Goal: Feedback & Contribution: Submit feedback/report problem

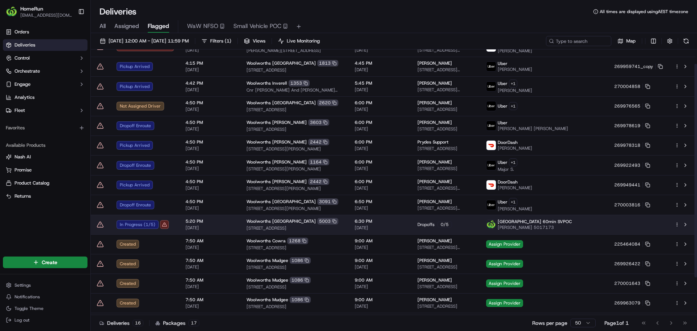
scroll to position [65, 0]
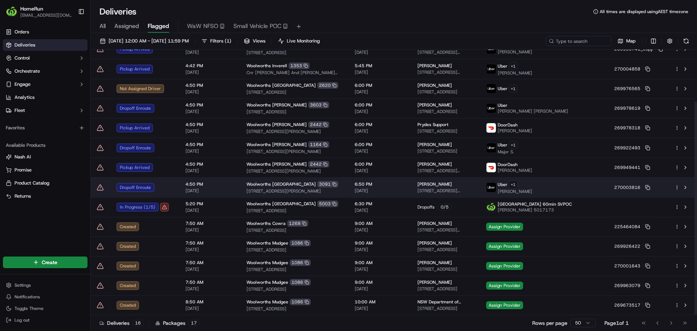
click at [102, 187] on icon at bounding box center [100, 187] width 7 height 7
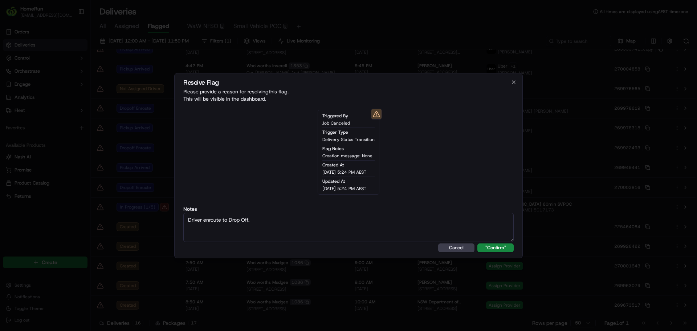
type textarea "Driver enroute to Drop Off."
click at [477, 243] on button ""Confirm"" at bounding box center [495, 247] width 36 height 9
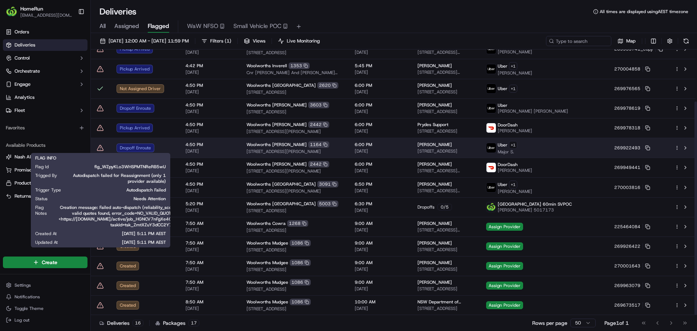
click at [99, 147] on icon at bounding box center [100, 147] width 7 height 7
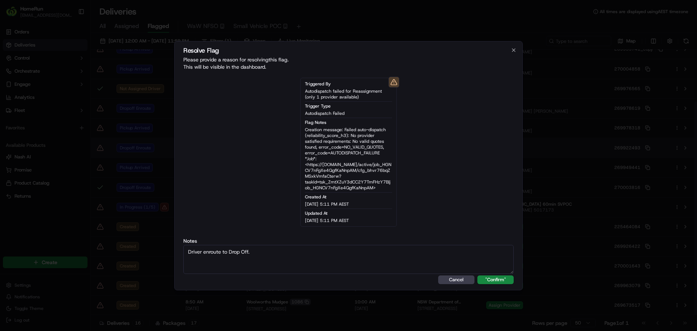
type textarea "Driver enroute to Drop Off."
click at [477, 275] on button ""Confirm"" at bounding box center [495, 279] width 36 height 9
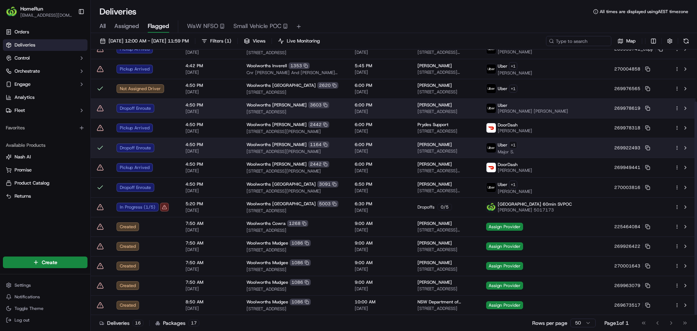
click at [99, 106] on icon at bounding box center [100, 108] width 7 height 7
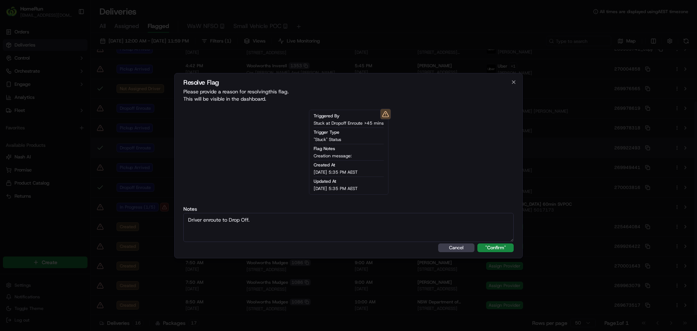
type textarea "Driver enroute to Drop Off."
click at [477, 243] on button ""Confirm"" at bounding box center [495, 247] width 36 height 9
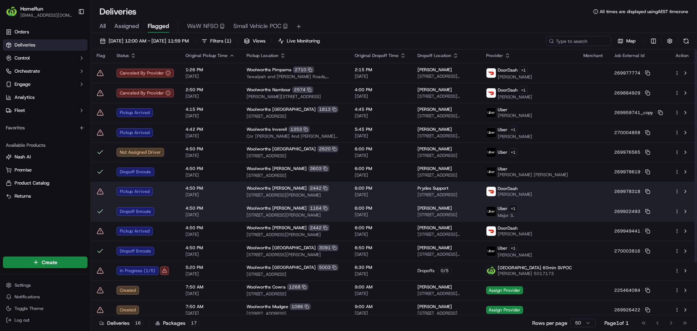
scroll to position [0, 0]
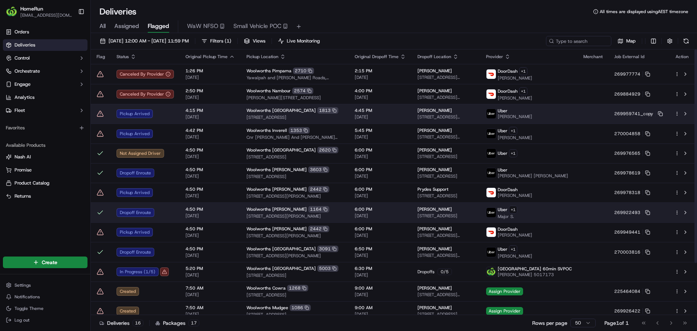
click at [100, 113] on icon at bounding box center [100, 113] width 0 height 1
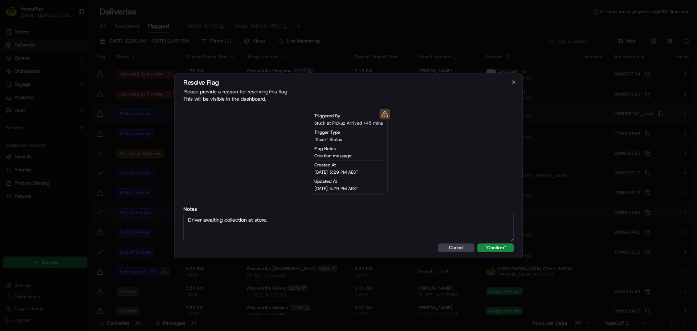
type textarea "Driver awaiting collection at store."
click at [477, 243] on button ""Confirm"" at bounding box center [495, 247] width 36 height 9
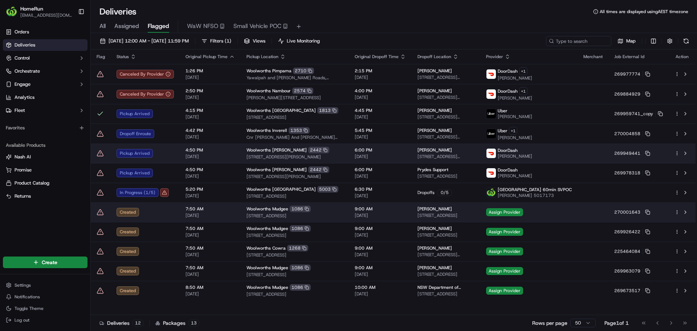
click at [101, 151] on icon at bounding box center [100, 152] width 6 height 5
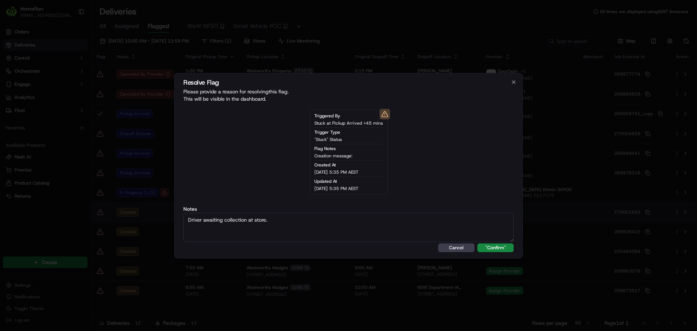
type textarea "Driver awaiting collection at store."
click at [477, 243] on button ""Confirm"" at bounding box center [495, 247] width 36 height 9
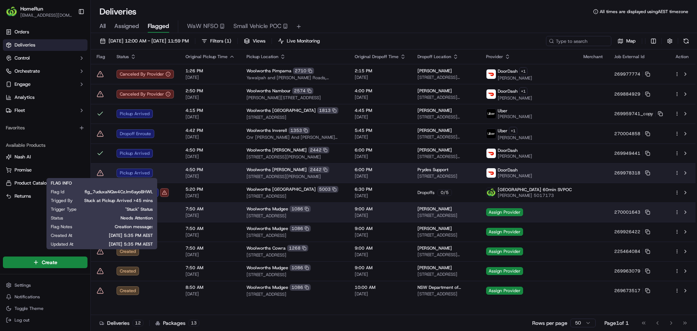
click at [98, 175] on icon at bounding box center [100, 172] width 7 height 7
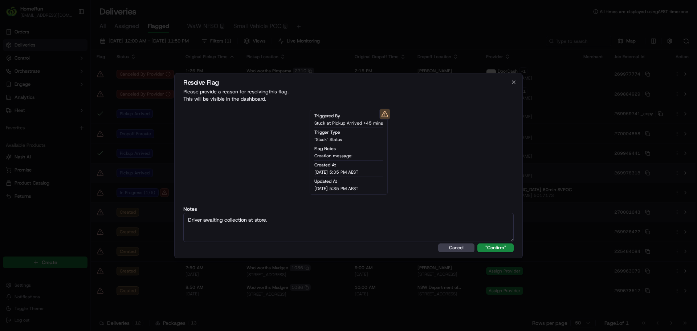
type textarea "Driver awaiting collection at store."
click at [477, 243] on button ""Confirm"" at bounding box center [495, 247] width 36 height 9
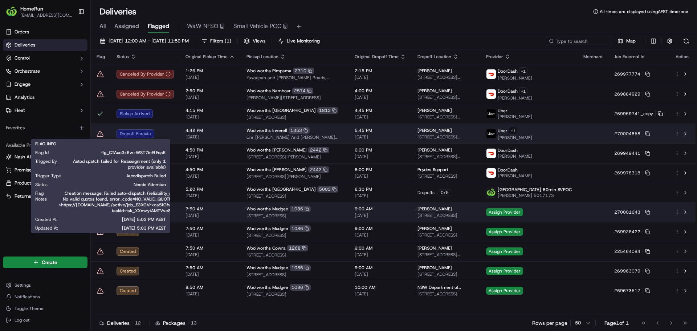
click at [103, 134] on icon at bounding box center [100, 133] width 6 height 5
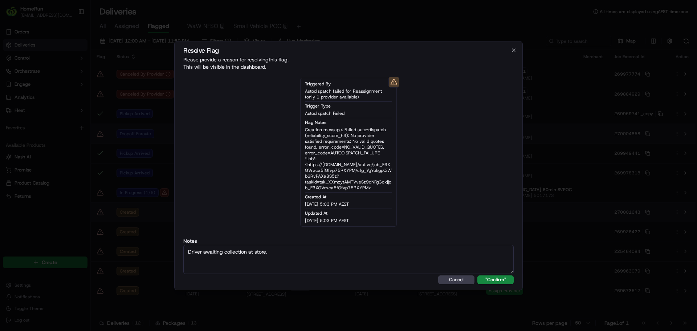
type textarea "Driver awaiting collection at store."
click at [477, 275] on button ""Confirm"" at bounding box center [495, 279] width 36 height 9
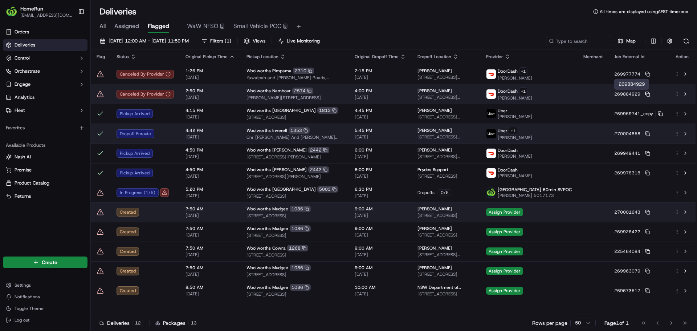
click at [647, 94] on rect at bounding box center [648, 94] width 3 height 3
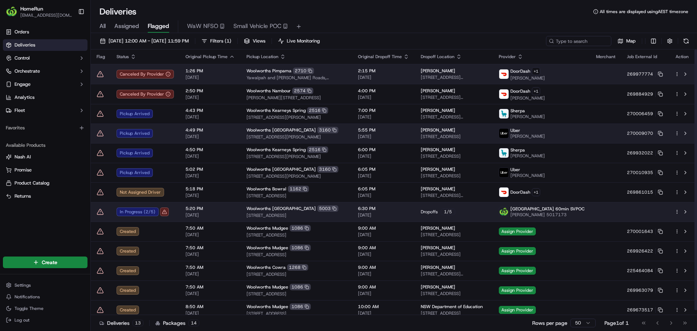
click at [100, 73] on icon at bounding box center [100, 73] width 0 height 1
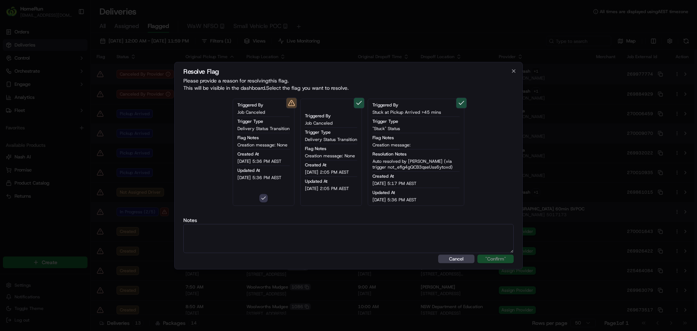
type button "on"
click at [379, 248] on textarea at bounding box center [348, 238] width 330 height 29
paste textarea "Order flagged as canceled, SMS sent."
type textarea "Order flagged as canceled, SMS sent."
click at [477, 254] on button ""Confirm"" at bounding box center [495, 258] width 36 height 9
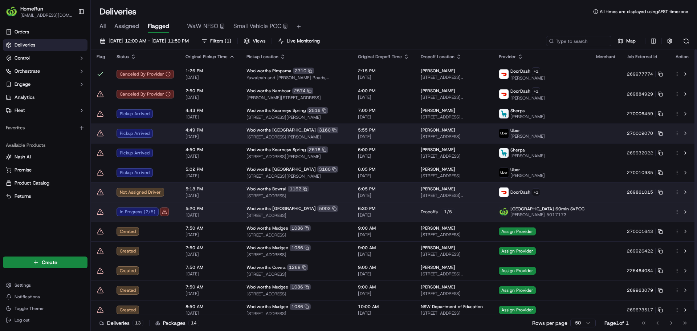
click at [100, 191] on icon at bounding box center [100, 191] width 7 height 7
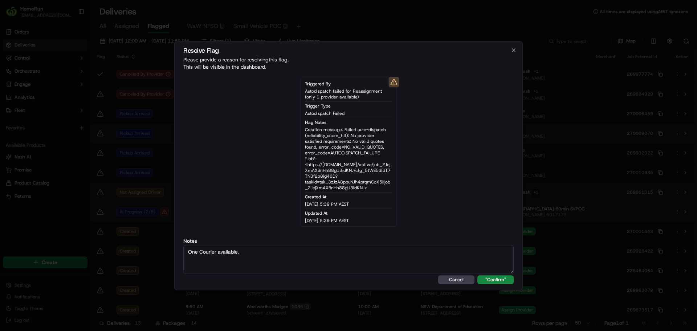
type textarea "One Courier available."
click at [477, 275] on button ""Confirm"" at bounding box center [495, 279] width 36 height 9
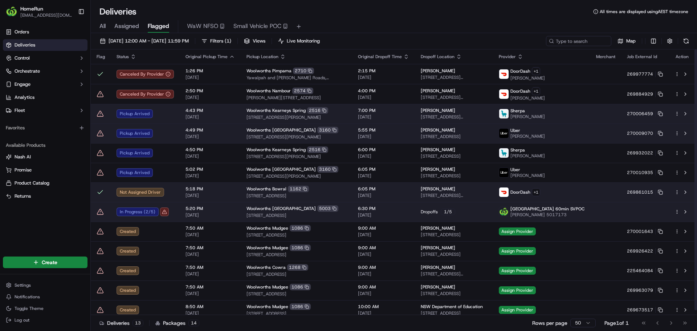
click at [101, 115] on icon at bounding box center [100, 113] width 7 height 7
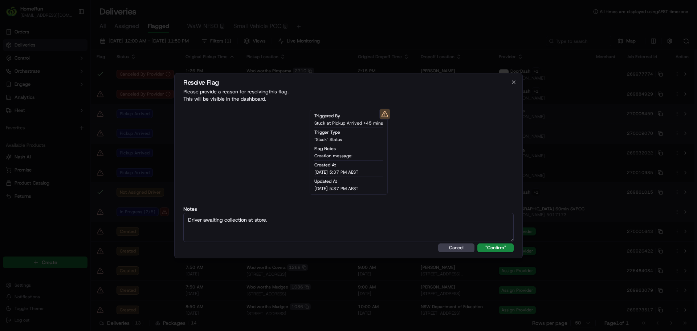
type textarea "Driver awaiting collection at store."
click at [477, 243] on button ""Confirm"" at bounding box center [495, 247] width 36 height 9
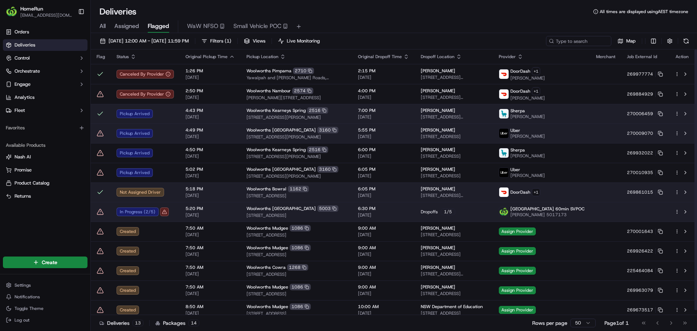
click at [98, 131] on icon at bounding box center [100, 133] width 7 height 7
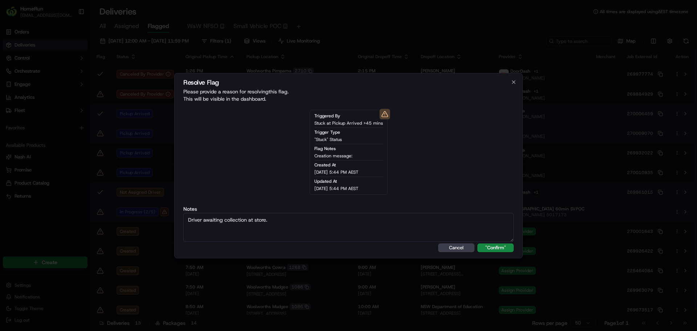
type textarea "Driver awaiting collection at store."
click at [477, 243] on button ""Confirm"" at bounding box center [495, 247] width 36 height 9
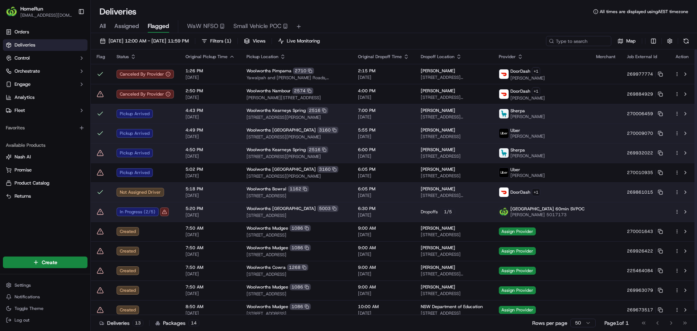
click at [101, 152] on icon at bounding box center [100, 152] width 7 height 7
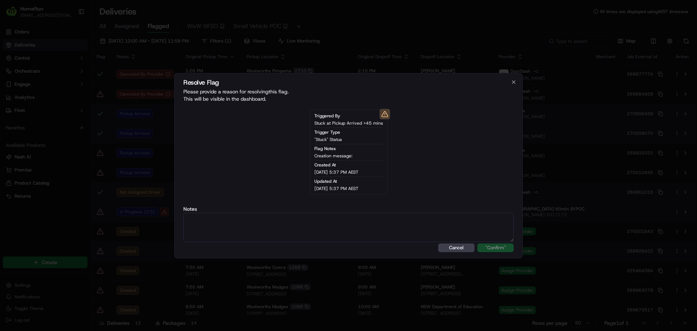
drag, startPoint x: 304, startPoint y: 258, endPoint x: 298, endPoint y: 244, distance: 15.0
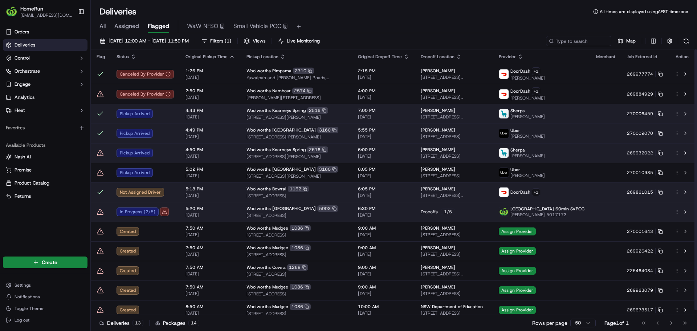
click at [100, 152] on icon at bounding box center [100, 152] width 7 height 7
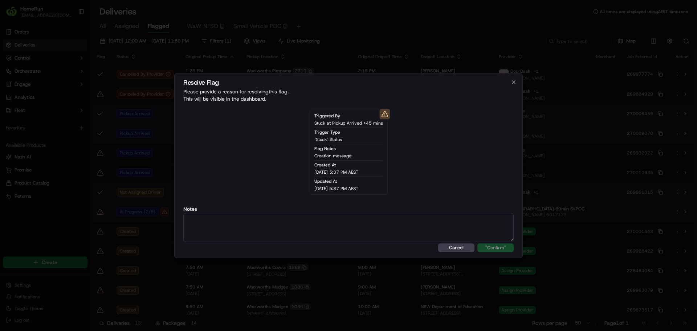
drag, startPoint x: 266, startPoint y: 228, endPoint x: 263, endPoint y: 224, distance: 4.9
click at [263, 224] on textarea at bounding box center [348, 227] width 330 height 29
type textarea "Driver awaiting collection at store."
click button "Cancel" at bounding box center [456, 247] width 36 height 9
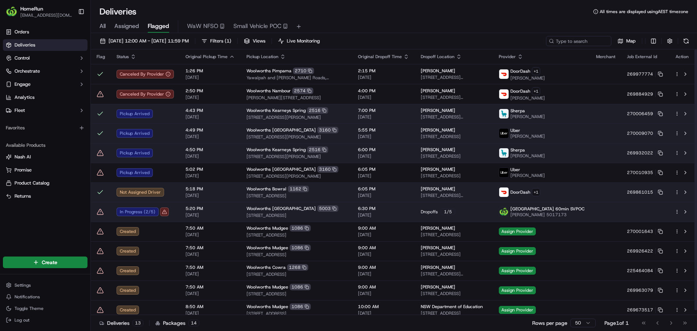
click at [99, 152] on icon at bounding box center [100, 152] width 7 height 7
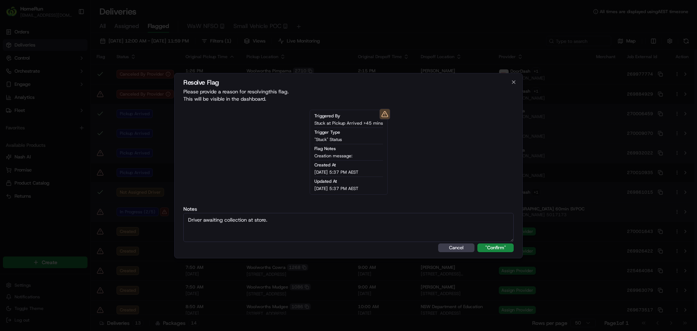
type textarea "Driver awaiting collection at store."
click at [477, 243] on button ""Confirm"" at bounding box center [495, 247] width 36 height 9
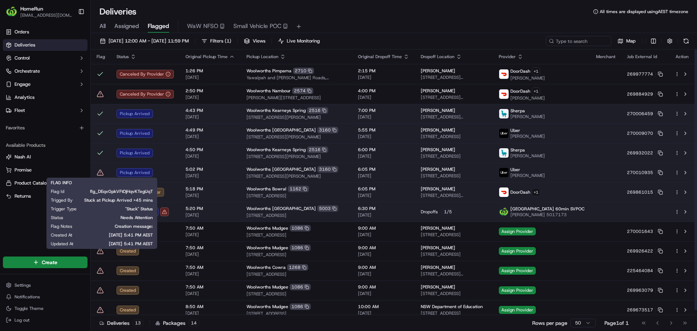
click at [100, 173] on icon at bounding box center [100, 172] width 7 height 7
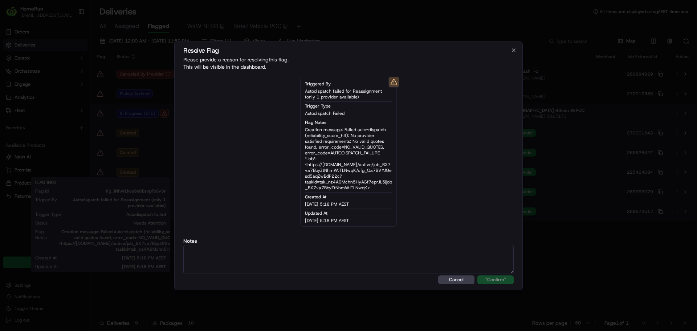
type textarea "Driver awaiting collection at store."
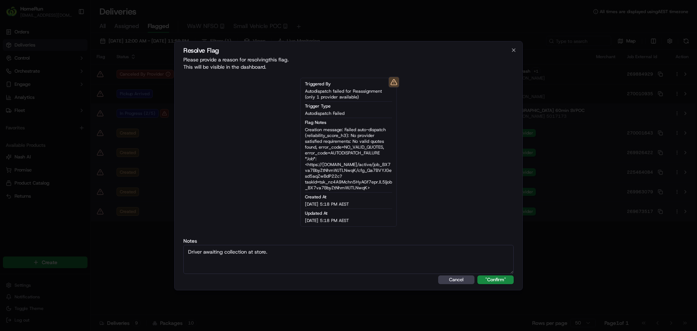
drag, startPoint x: 100, startPoint y: 173, endPoint x: 102, endPoint y: 169, distance: 4.7
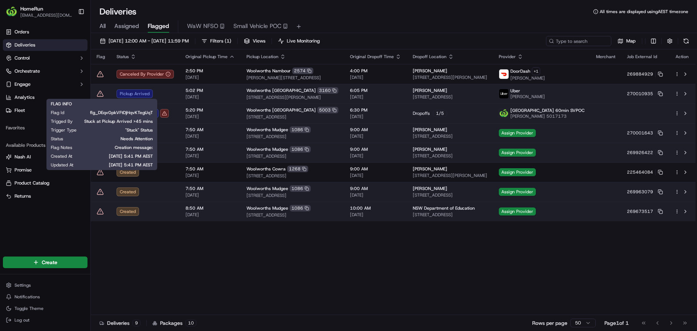
click at [101, 92] on icon at bounding box center [100, 93] width 7 height 7
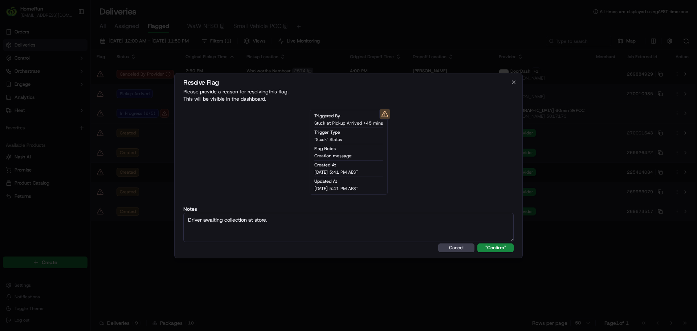
type textarea "Driver awaiting collection at store."
click at [477, 243] on button ""Confirm"" at bounding box center [495, 247] width 36 height 9
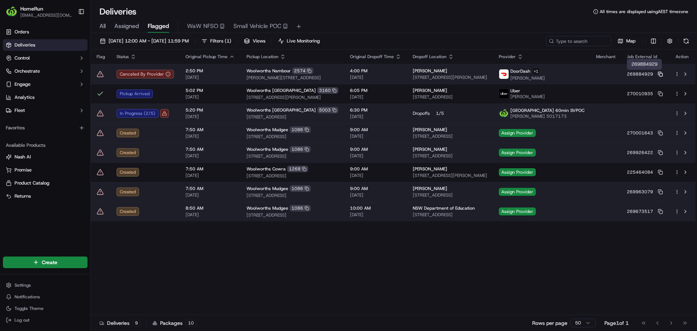
click at [658, 74] on icon at bounding box center [659, 73] width 3 height 3
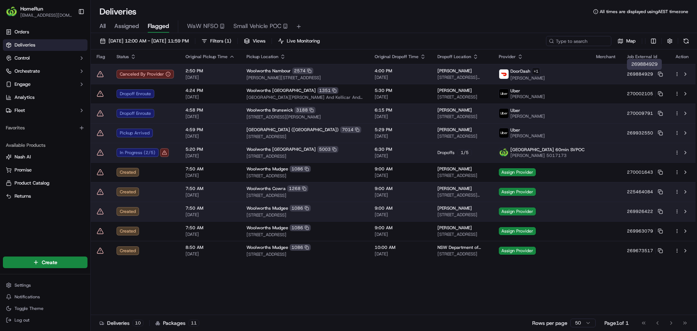
click at [102, 74] on icon at bounding box center [100, 73] width 6 height 5
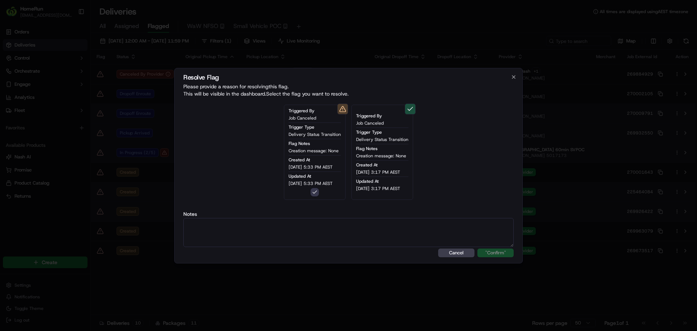
click at [387, 221] on textarea at bounding box center [348, 232] width 330 height 29
click at [277, 219] on textarea at bounding box center [348, 232] width 330 height 29
paste textarea "Order flagged as canceled, SMS sent."
type textarea "Order flagged as canceled, SMS sent."
click at [477, 248] on button ""Confirm"" at bounding box center [495, 252] width 36 height 9
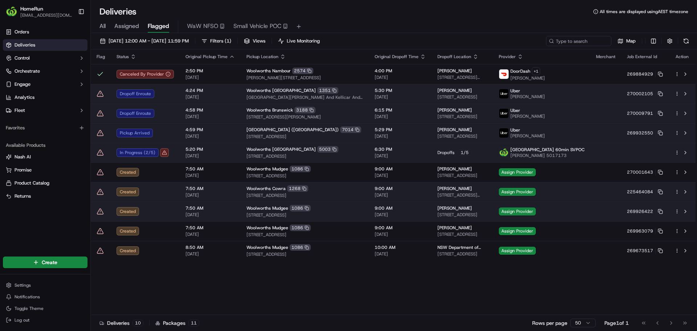
click at [99, 94] on icon at bounding box center [100, 93] width 7 height 7
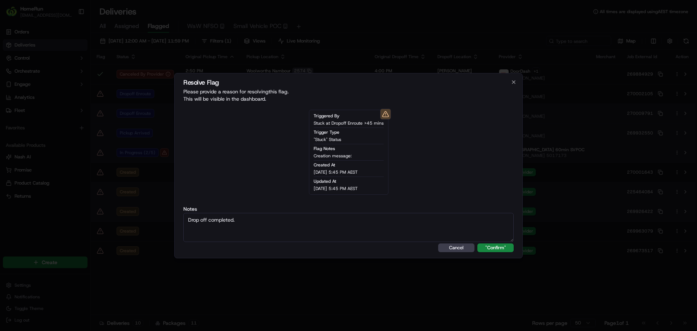
click at [233, 222] on textarea "Drop off completed." at bounding box center [348, 227] width 330 height 29
paste textarea "iver enroute to Drop Off"
type textarea "Driver enroute to Drop Off."
click at [491, 246] on button ""Confirm"" at bounding box center [495, 247] width 36 height 9
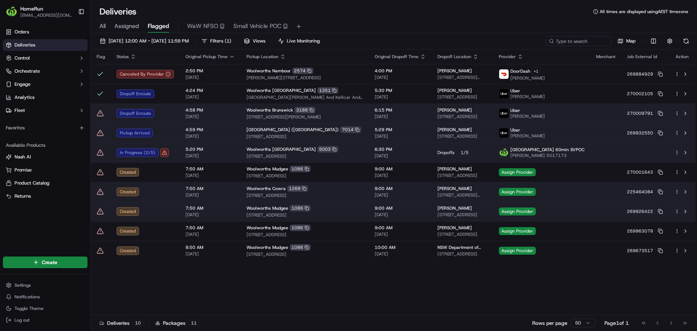
click at [100, 119] on td at bounding box center [101, 113] width 20 height 20
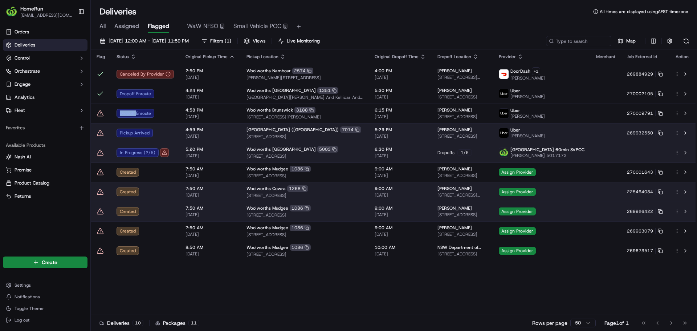
click at [99, 115] on icon at bounding box center [100, 113] width 7 height 7
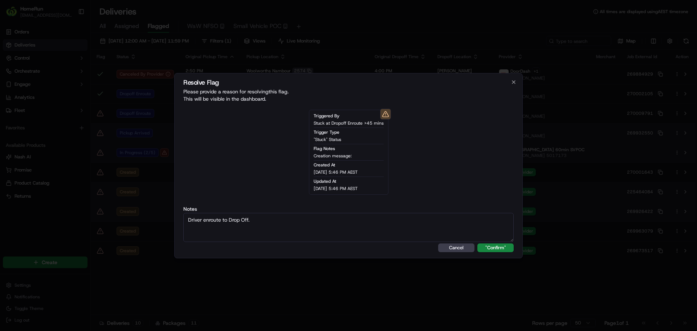
type textarea "Driver enroute to Drop Off."
click at [477, 243] on button ""Confirm"" at bounding box center [495, 247] width 36 height 9
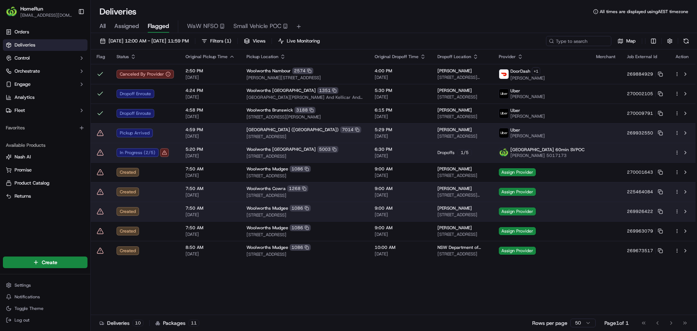
click at [98, 131] on icon at bounding box center [100, 132] width 7 height 7
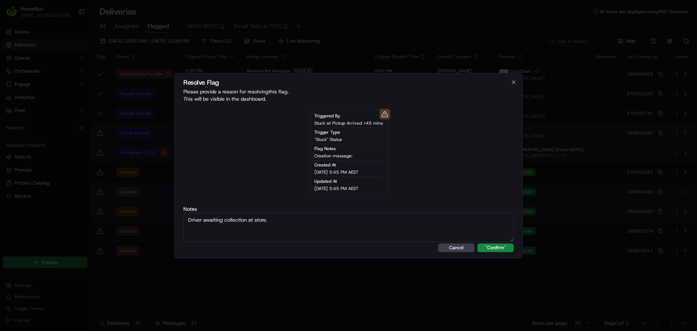
type textarea "Driver awaiting collection at store."
click at [477, 243] on button ""Confirm"" at bounding box center [495, 247] width 36 height 9
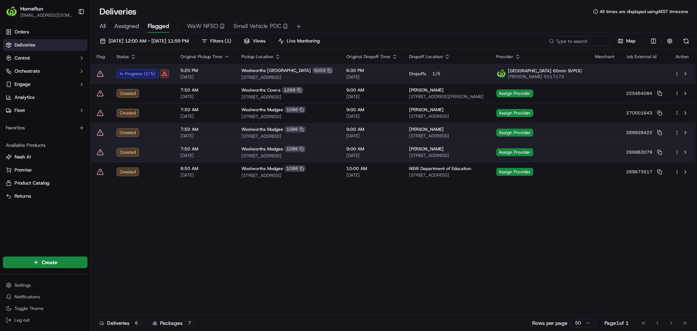
click at [217, 70] on span "5:20 PM" at bounding box center [204, 71] width 49 height 6
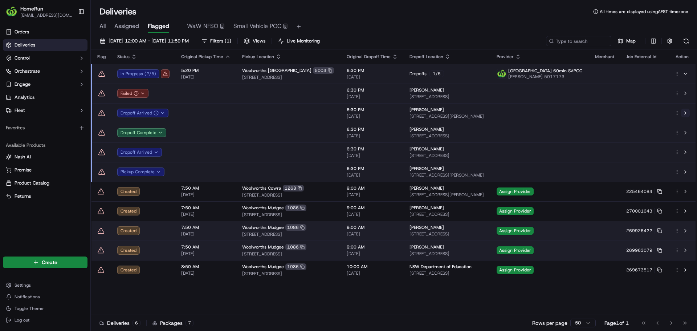
click at [684, 114] on button at bounding box center [685, 113] width 9 height 9
click at [685, 39] on button at bounding box center [686, 41] width 10 height 10
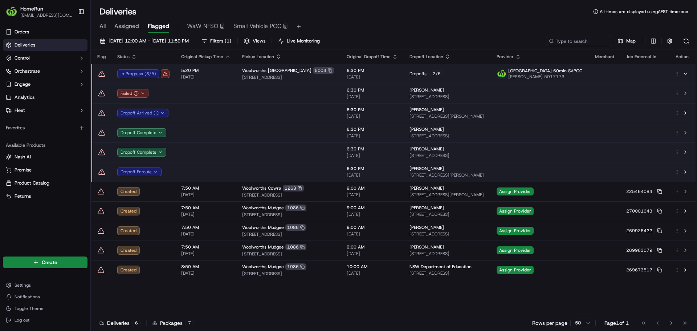
click at [404, 73] on td "Dropoffs 2 / 5" at bounding box center [447, 74] width 87 height 20
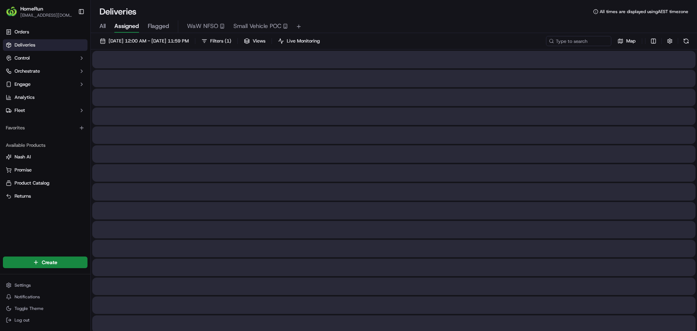
click at [127, 25] on span "Assigned" at bounding box center [126, 26] width 25 height 9
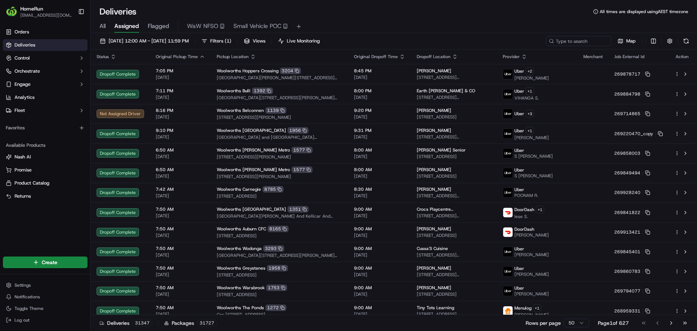
click at [164, 23] on span "Flagged" at bounding box center [158, 26] width 21 height 9
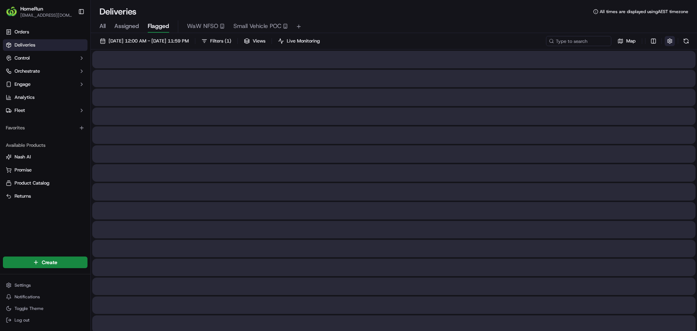
click at [674, 36] on button "button" at bounding box center [670, 41] width 10 height 10
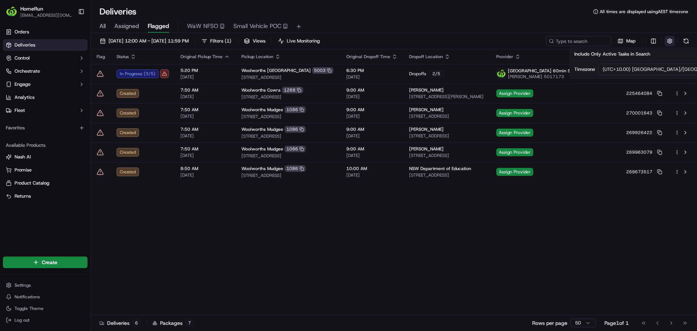
click at [674, 36] on button "button" at bounding box center [670, 41] width 10 height 10
click at [683, 42] on button at bounding box center [686, 41] width 10 height 10
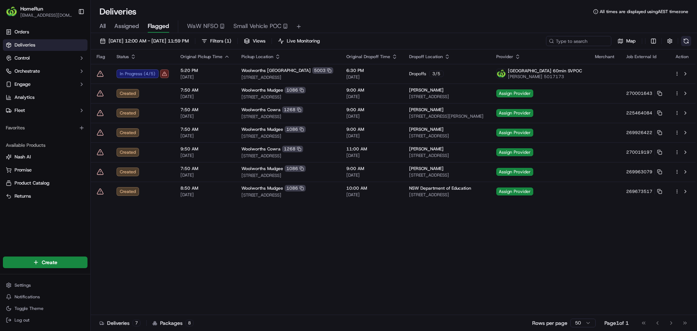
click at [688, 39] on button at bounding box center [686, 41] width 10 height 10
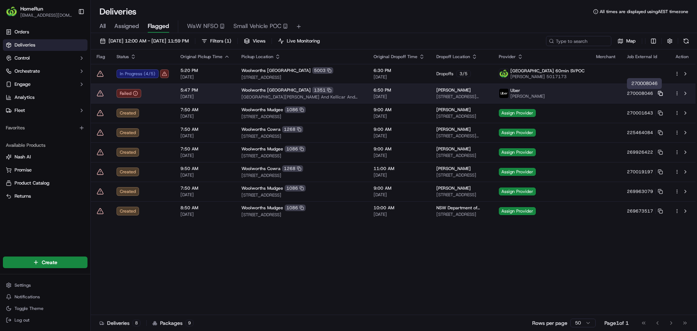
click at [661, 91] on icon at bounding box center [660, 93] width 5 height 5
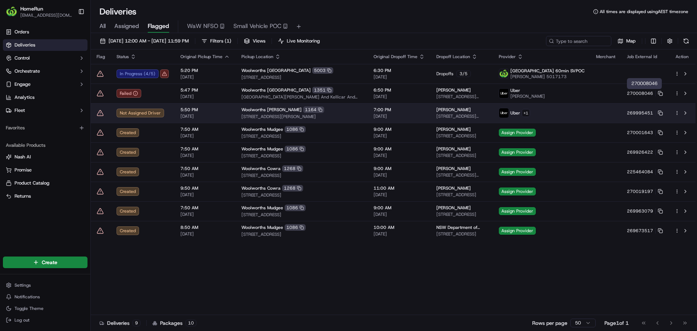
click at [101, 113] on icon at bounding box center [100, 112] width 7 height 7
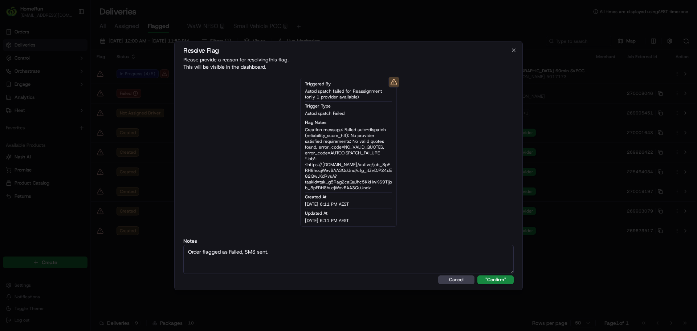
type textarea "Order flagged as Failed, SMS sent."
click at [477, 275] on button ""Confirm"" at bounding box center [495, 279] width 36 height 9
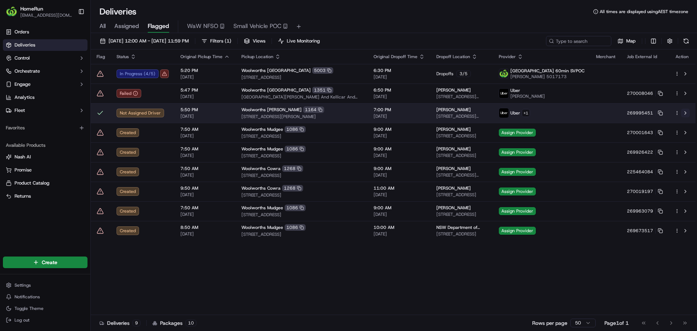
click at [682, 113] on button at bounding box center [685, 113] width 9 height 9
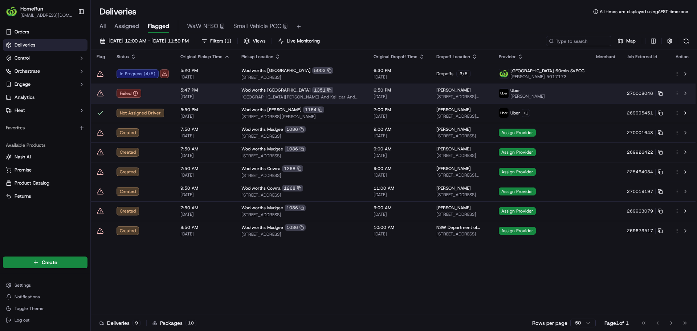
click at [98, 97] on icon at bounding box center [100, 93] width 7 height 7
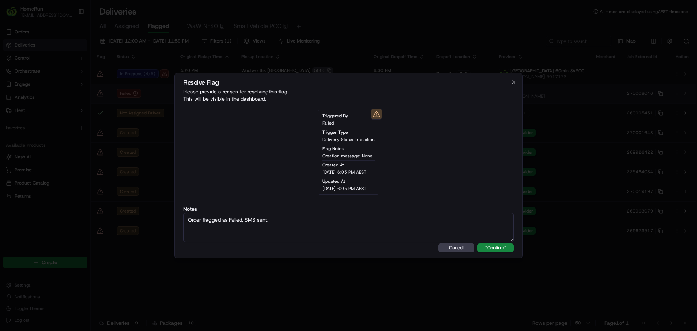
type textarea "Order flagged as Failed, SMS sent."
click at [477, 243] on button ""Confirm"" at bounding box center [495, 247] width 36 height 9
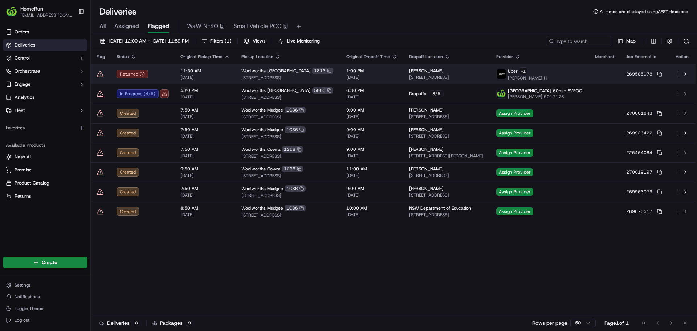
click at [100, 75] on icon at bounding box center [100, 73] width 7 height 7
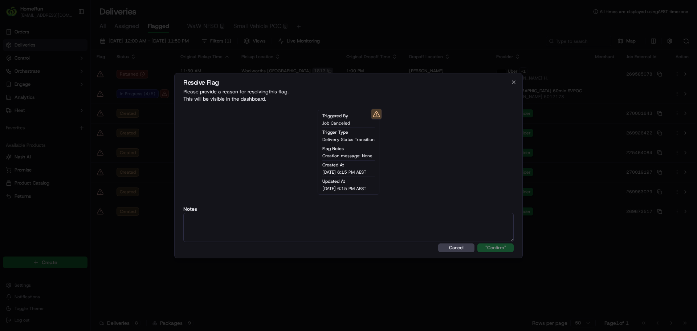
click at [258, 230] on textarea at bounding box center [348, 227] width 330 height 29
type textarea "Order RTS - SMS Sent."
click at [503, 247] on button ""Confirm"" at bounding box center [495, 247] width 36 height 9
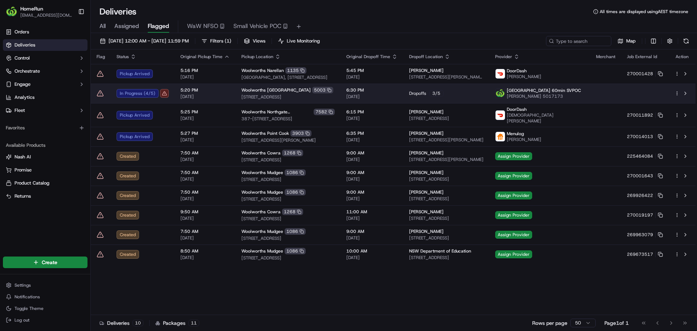
click at [102, 90] on icon at bounding box center [100, 93] width 7 height 7
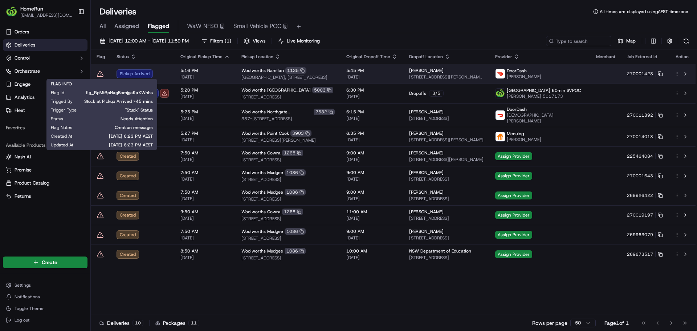
click at [99, 73] on icon at bounding box center [100, 73] width 7 height 7
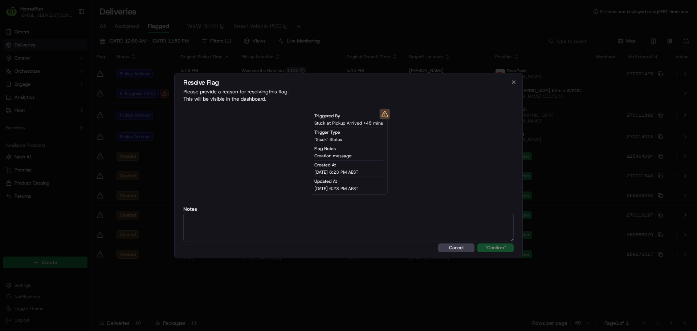
click at [259, 220] on textarea at bounding box center [348, 227] width 330 height 29
type textarea "Driver awaiting collection at store."
click at [508, 245] on button ""Confirm"" at bounding box center [495, 247] width 36 height 9
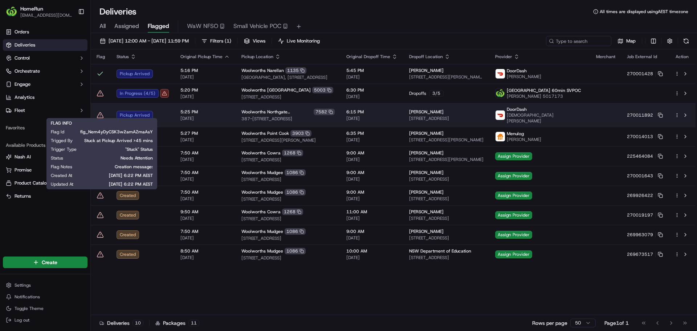
click at [102, 113] on icon at bounding box center [100, 114] width 6 height 5
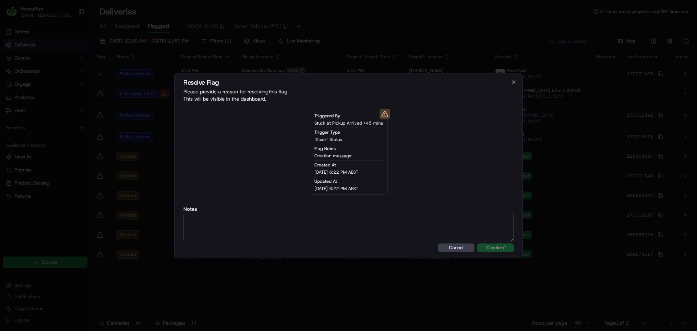
drag, startPoint x: 319, startPoint y: 239, endPoint x: 319, endPoint y: 235, distance: 4.0
type textarea "Driver awaiting collection at store."
click at [493, 246] on button ""Confirm"" at bounding box center [495, 247] width 36 height 9
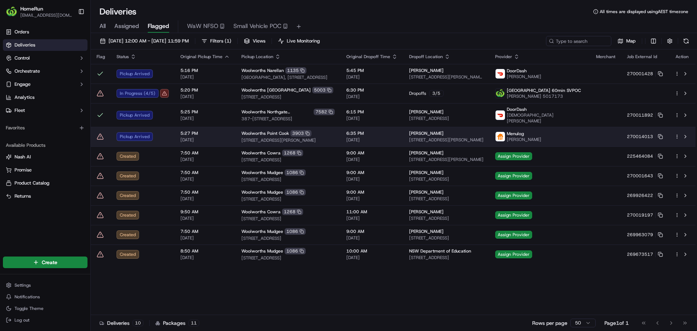
click at [98, 134] on icon at bounding box center [100, 136] width 6 height 5
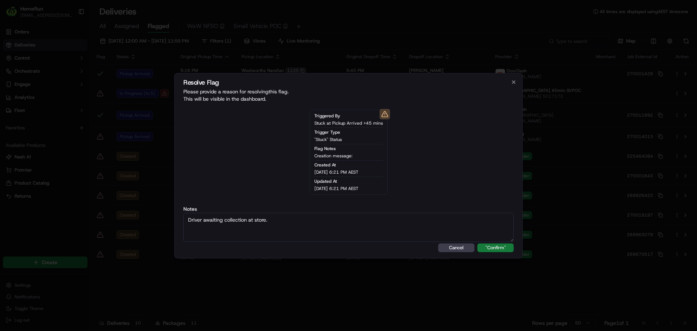
type textarea "Driver awaiting collection at store."
click at [498, 247] on button ""Confirm"" at bounding box center [495, 247] width 36 height 9
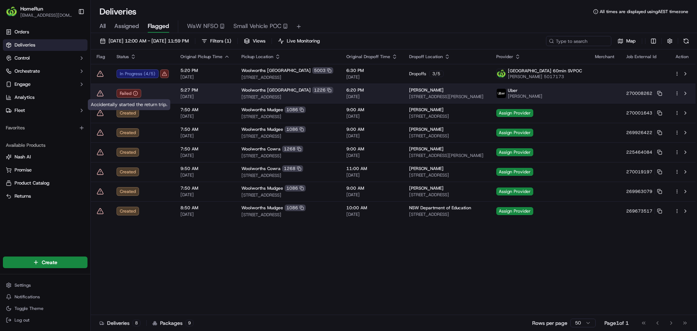
click at [142, 92] on div "Failed" at bounding box center [143, 93] width 52 height 9
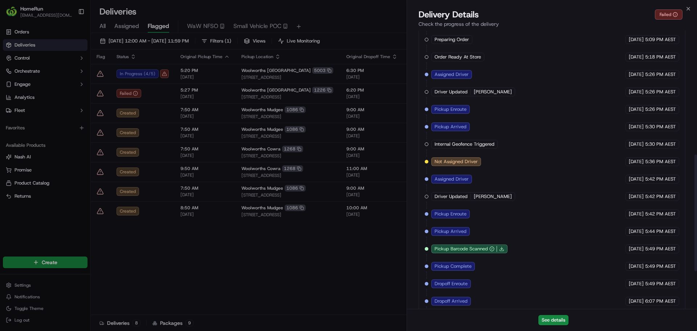
scroll to position [386, 0]
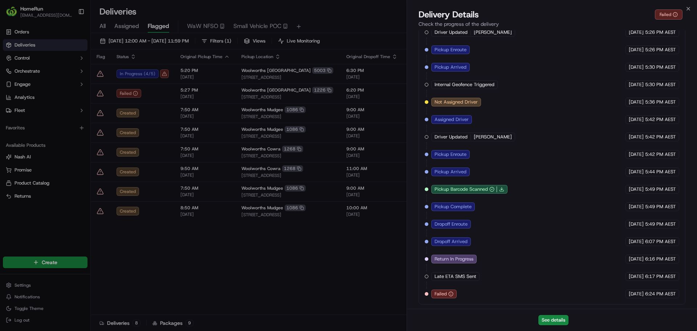
drag, startPoint x: 134, startPoint y: 44, endPoint x: 131, endPoint y: 54, distance: 10.5
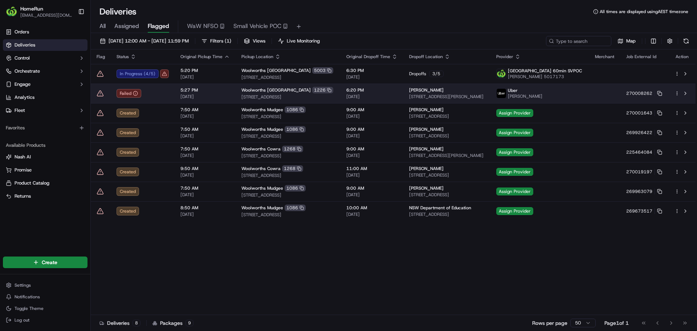
click at [100, 93] on icon at bounding box center [100, 93] width 0 height 1
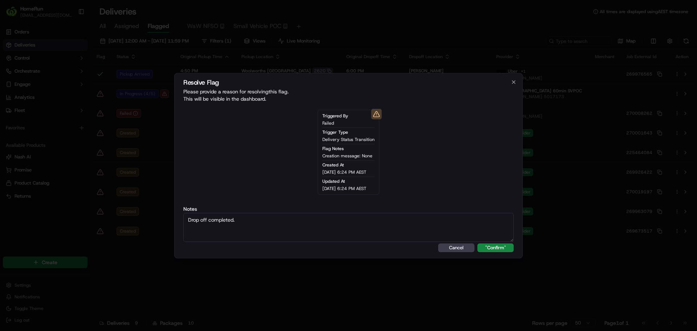
type textarea "Drop off completed."
click at [497, 242] on div "Resolve Flag Please provide a reason for resolving this flag . This will be vis…" at bounding box center [348, 165] width 349 height 185
click at [497, 246] on button ""Confirm"" at bounding box center [495, 247] width 36 height 9
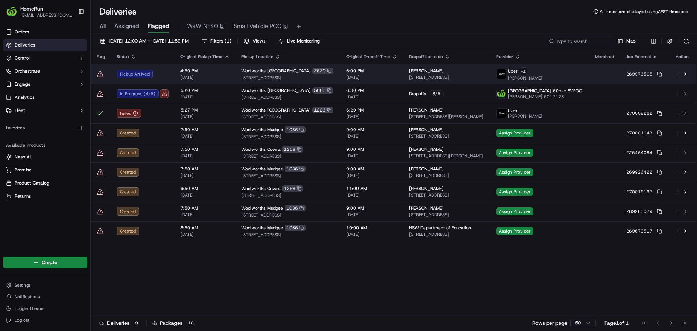
click at [98, 73] on icon at bounding box center [100, 73] width 7 height 7
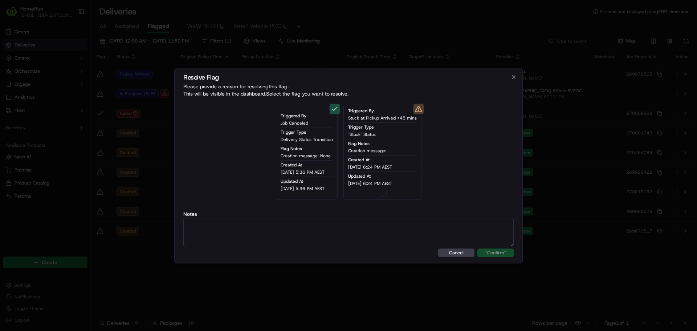
click at [248, 222] on textarea at bounding box center [348, 232] width 330 height 29
paste textarea "Driver awaiting collection at store."
type textarea "Driver awaiting collection at store."
click at [384, 192] on button "button" at bounding box center [382, 192] width 9 height 9
click at [505, 254] on button ""Confirm"" at bounding box center [495, 252] width 36 height 9
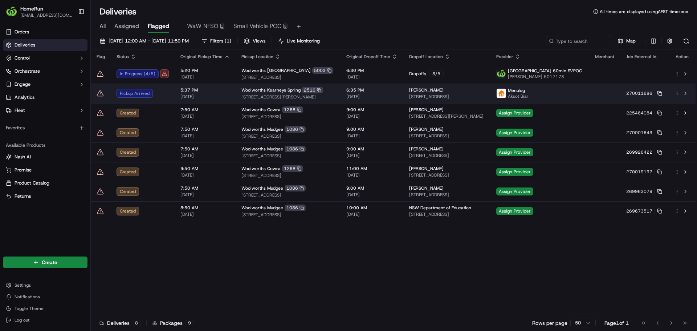
click at [98, 96] on icon at bounding box center [100, 92] width 6 height 5
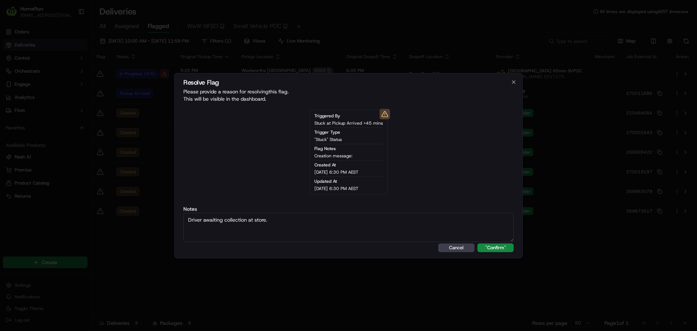
type textarea "Driver awaiting collection at store."
click at [477, 243] on button ""Confirm"" at bounding box center [495, 247] width 36 height 9
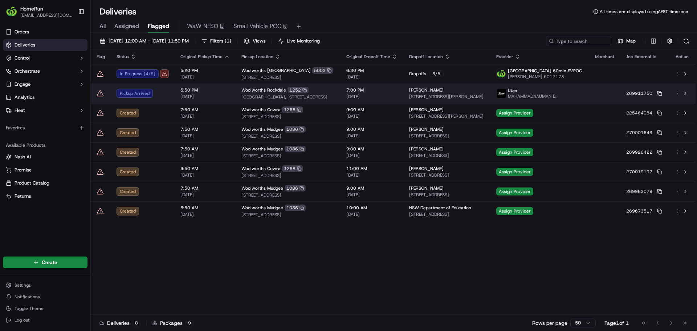
click at [99, 92] on icon at bounding box center [100, 93] width 7 height 7
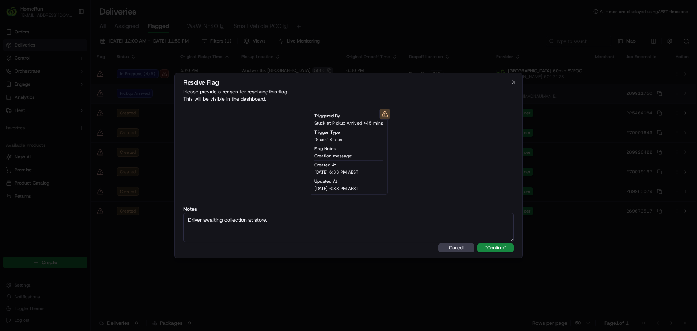
type textarea "Driver awaiting collection at store."
click at [477, 243] on button ""Confirm"" at bounding box center [495, 247] width 36 height 9
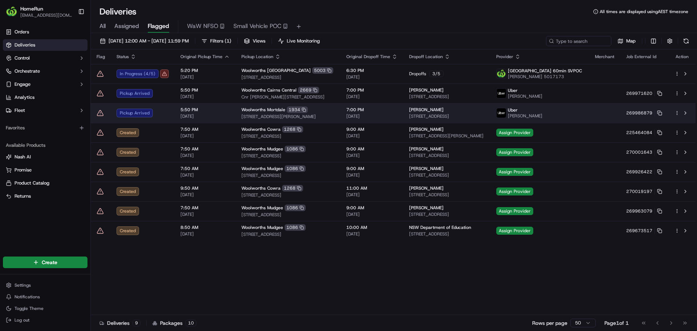
click at [100, 111] on icon at bounding box center [100, 112] width 7 height 7
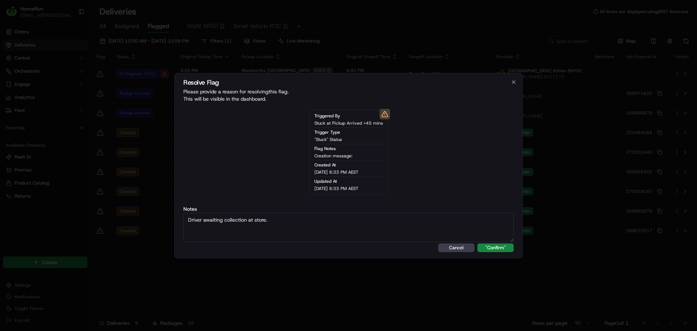
type textarea "Driver awaiting collection at store."
click at [477, 243] on button ""Confirm"" at bounding box center [495, 247] width 36 height 9
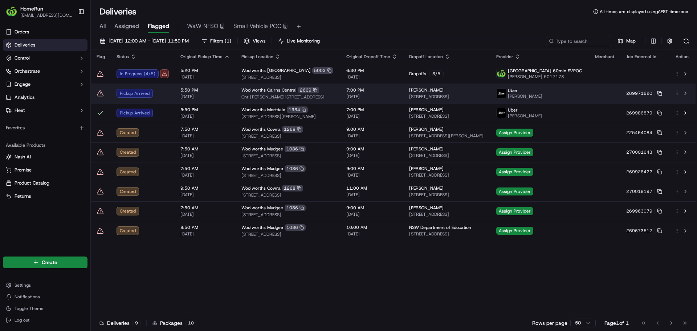
click at [100, 96] on icon at bounding box center [100, 92] width 6 height 5
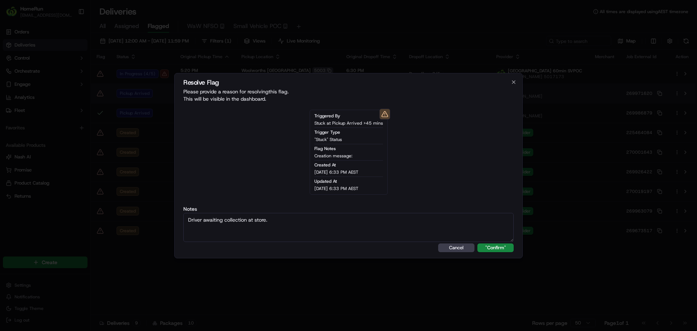
type textarea "Driver awaiting collection at store."
click at [477, 243] on button ""Confirm"" at bounding box center [495, 247] width 36 height 9
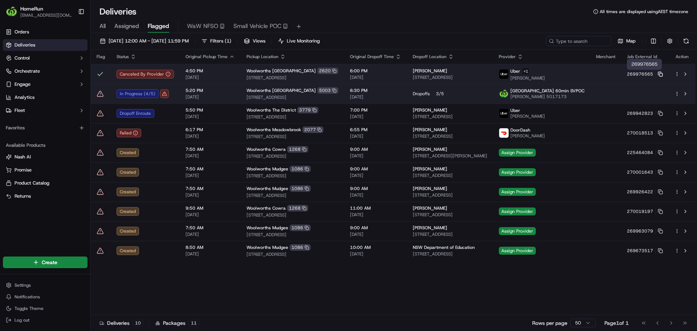
click at [661, 72] on icon at bounding box center [659, 73] width 3 height 3
click at [683, 74] on button at bounding box center [685, 74] width 9 height 9
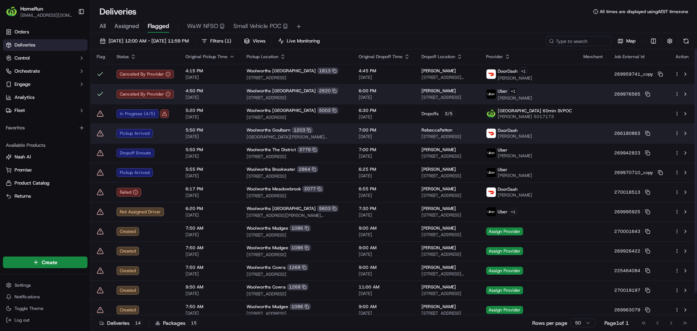
click at [99, 132] on icon at bounding box center [100, 133] width 7 height 7
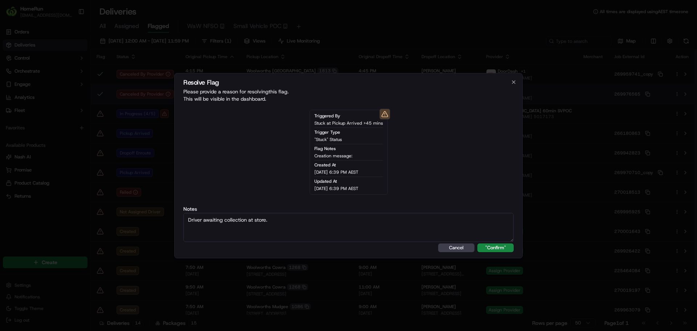
type textarea "Driver awaiting collection at store."
click at [477, 243] on button ""Confirm"" at bounding box center [495, 247] width 36 height 9
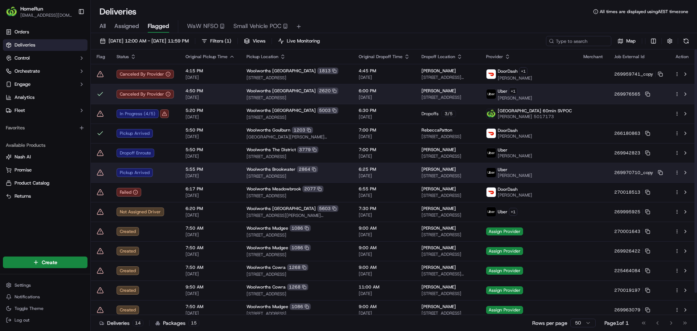
click at [100, 172] on icon at bounding box center [100, 172] width 7 height 7
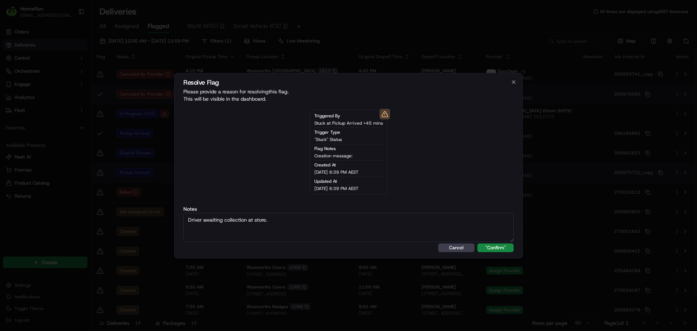
type textarea "Driver awaiting collection at store."
click at [477, 243] on button ""Confirm"" at bounding box center [495, 247] width 36 height 9
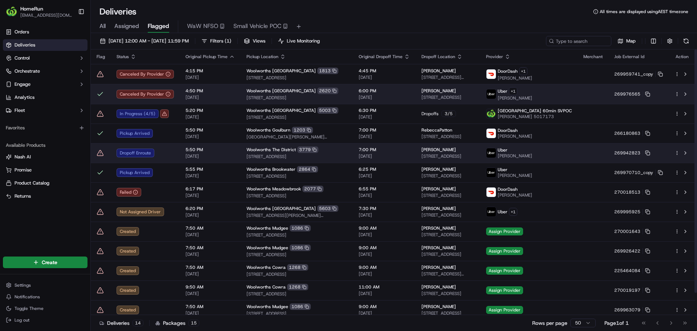
click at [100, 156] on icon at bounding box center [100, 152] width 7 height 7
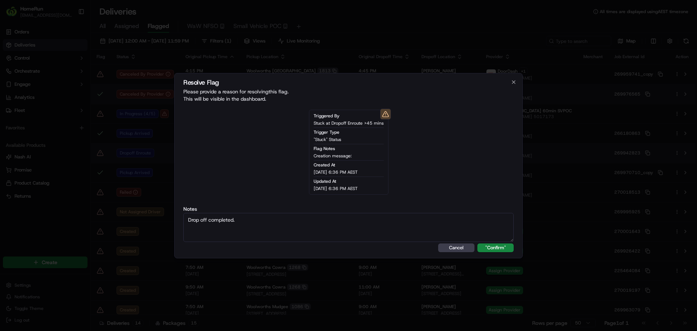
type textarea "Drop off completed."
click at [477, 243] on button ""Confirm"" at bounding box center [495, 247] width 36 height 9
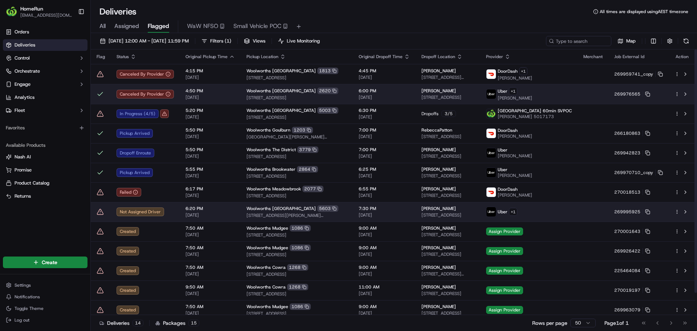
click at [97, 211] on td at bounding box center [101, 212] width 20 height 20
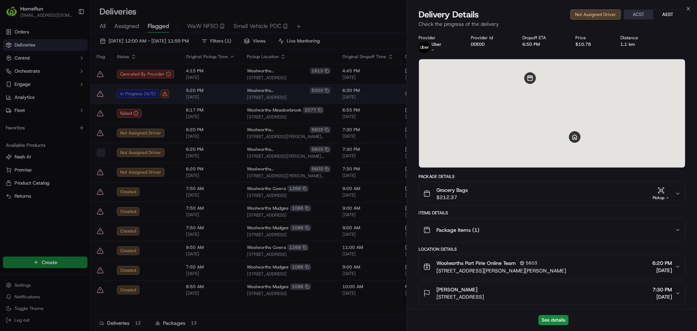
click at [108, 210] on div at bounding box center [348, 165] width 697 height 331
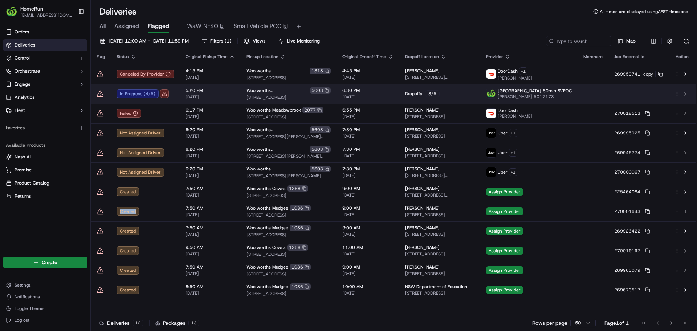
click at [99, 210] on icon at bounding box center [100, 211] width 7 height 7
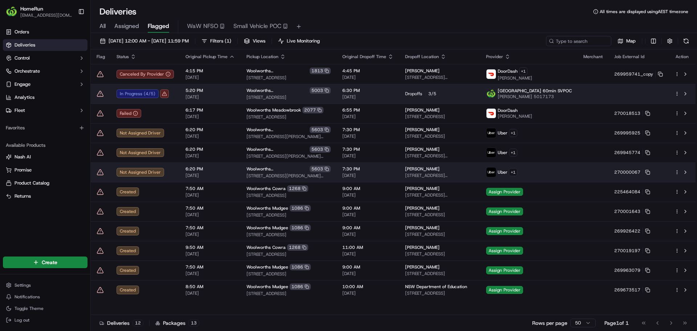
click at [98, 172] on icon at bounding box center [100, 171] width 6 height 5
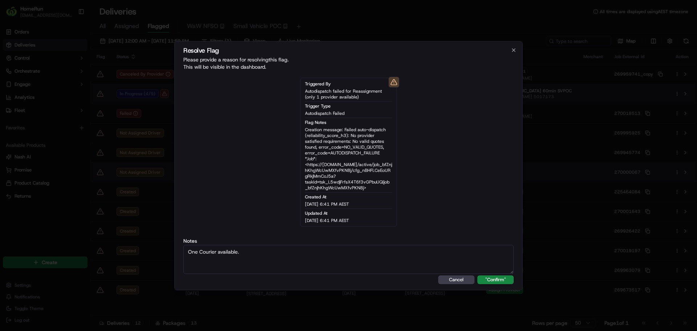
type textarea "One Courier available."
click at [477, 275] on button ""Confirm"" at bounding box center [495, 279] width 36 height 9
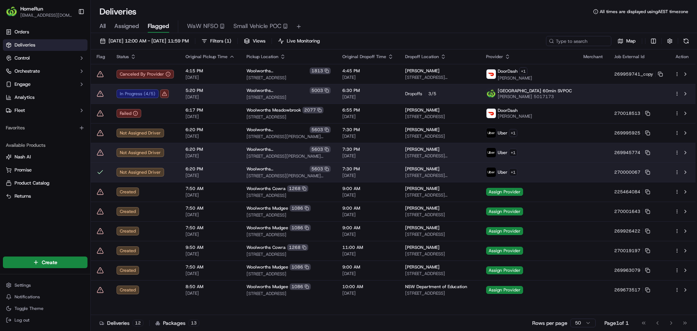
click at [102, 152] on icon at bounding box center [100, 152] width 6 height 5
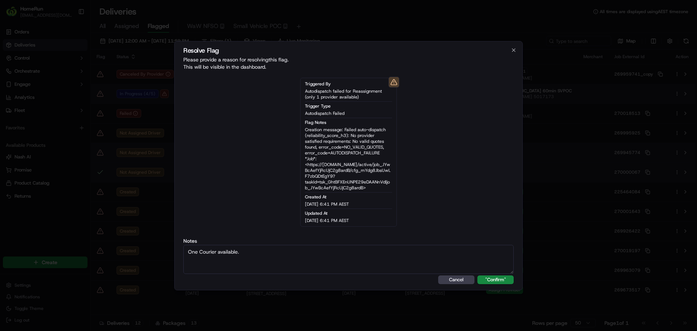
type textarea "One Courier available."
click at [477, 275] on button ""Confirm"" at bounding box center [495, 279] width 36 height 9
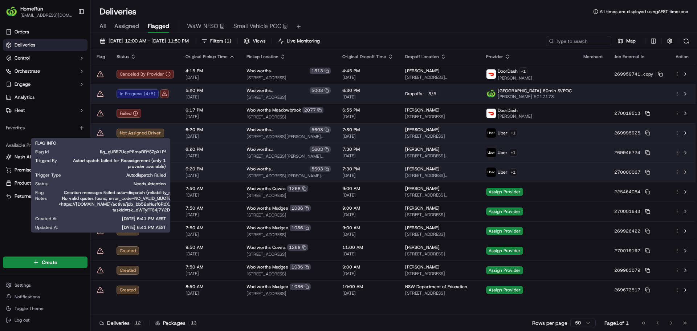
click at [100, 131] on icon at bounding box center [100, 132] width 7 height 7
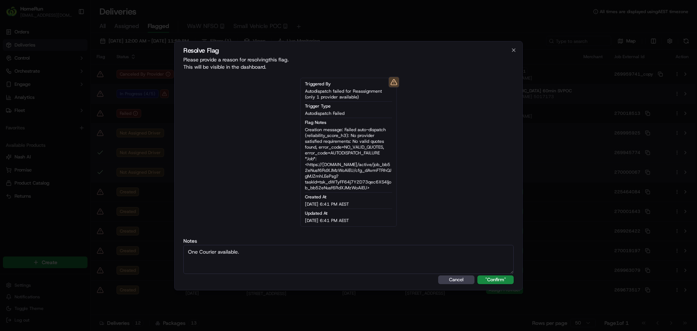
type textarea "One Courier available."
click at [477, 275] on button ""Confirm"" at bounding box center [495, 279] width 36 height 9
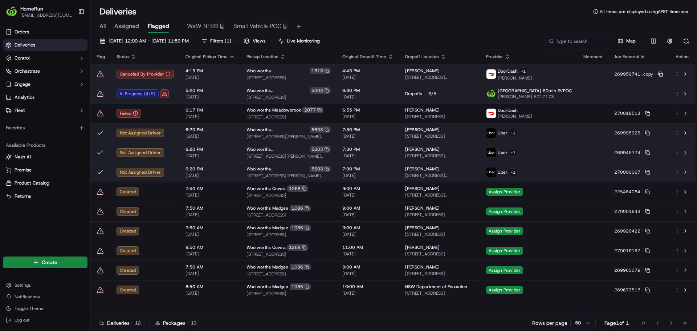
click at [659, 73] on icon at bounding box center [660, 74] width 5 height 5
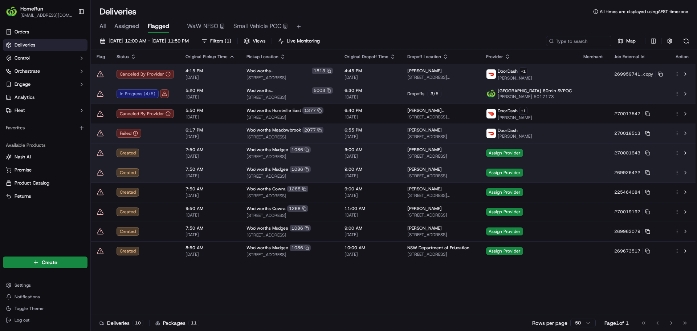
click at [100, 72] on icon at bounding box center [100, 73] width 7 height 7
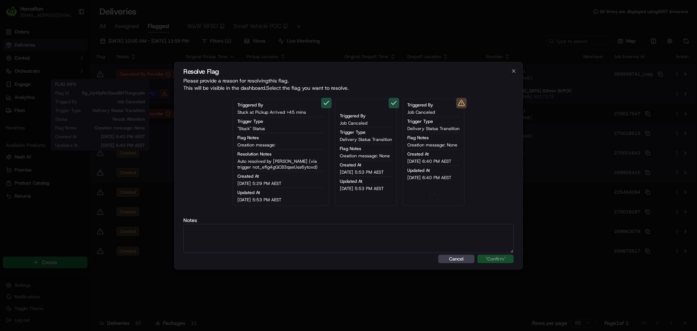
type button "on"
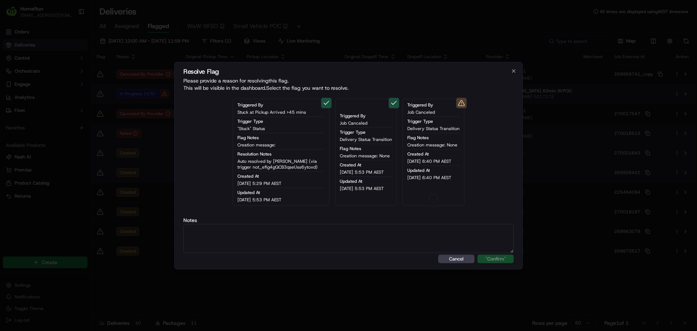
click at [436, 197] on button "on" at bounding box center [433, 197] width 9 height 9
click at [395, 249] on textarea at bounding box center [348, 238] width 330 height 29
paste textarea "Order flagged as canceled, SMS sent."
type textarea "Order flagged as canceled, SMS sent."
click at [477, 254] on button ""Confirm"" at bounding box center [495, 258] width 36 height 9
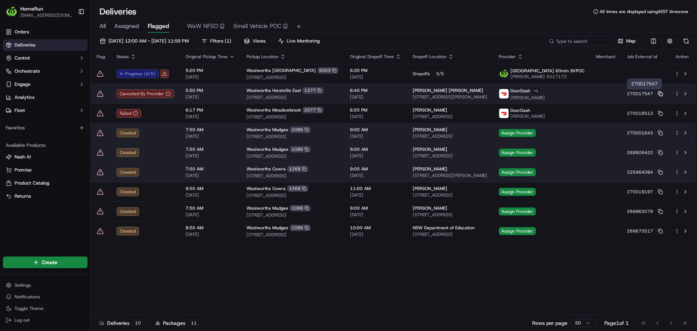
click at [659, 95] on icon at bounding box center [660, 93] width 5 height 5
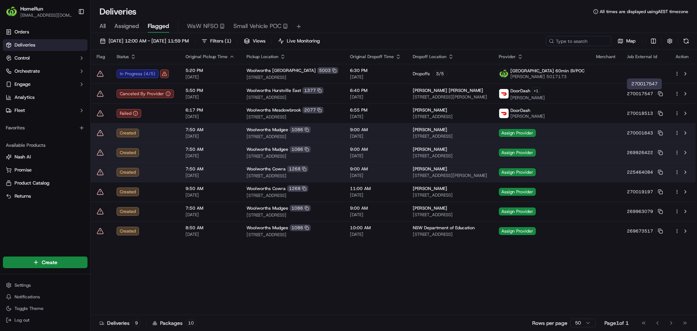
click at [98, 93] on icon at bounding box center [100, 93] width 7 height 7
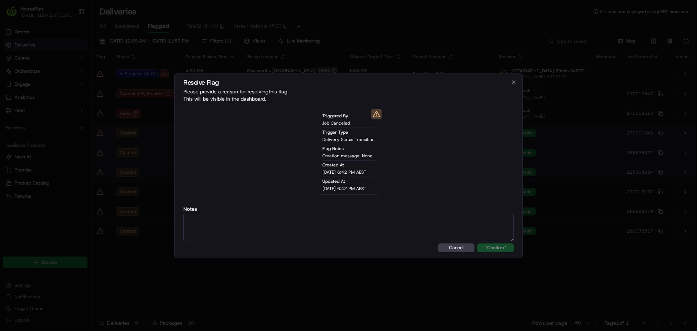
click at [101, 94] on div at bounding box center [348, 165] width 697 height 331
click at [375, 233] on textarea at bounding box center [348, 227] width 330 height 29
paste textarea "Order flagged as canceled, SMS sent."
type textarea "Order flagged as canceled, SMS sent."
click at [493, 245] on button ""Confirm"" at bounding box center [495, 247] width 36 height 9
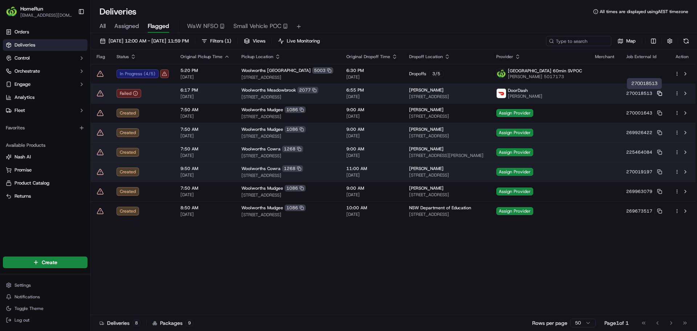
click at [662, 91] on icon at bounding box center [659, 93] width 5 height 5
click at [659, 92] on icon at bounding box center [659, 93] width 5 height 5
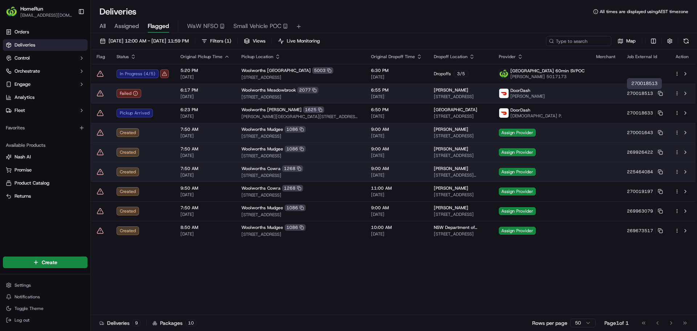
click at [99, 93] on icon at bounding box center [100, 93] width 7 height 7
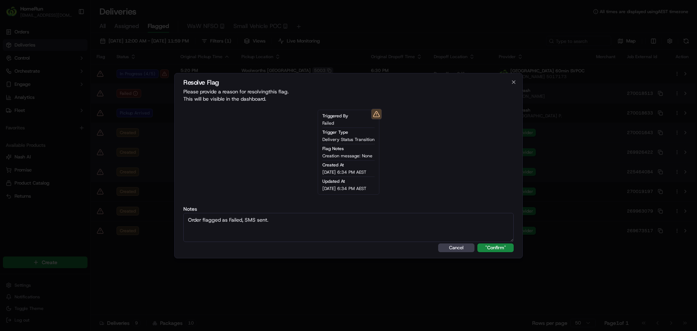
type textarea "Order flagged as Failed, SMS sent."
click at [477, 243] on button ""Confirm"" at bounding box center [495, 247] width 36 height 9
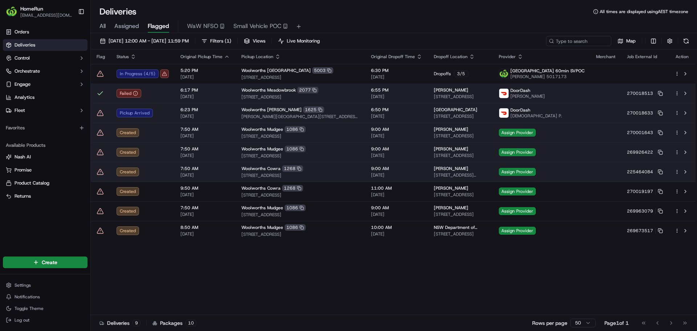
click at [101, 113] on icon at bounding box center [100, 112] width 7 height 7
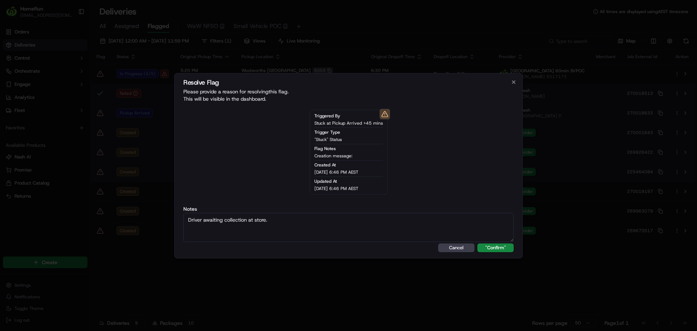
type textarea "Driver awaiting collection at store."
click at [477, 243] on button ""Confirm"" at bounding box center [495, 247] width 36 height 9
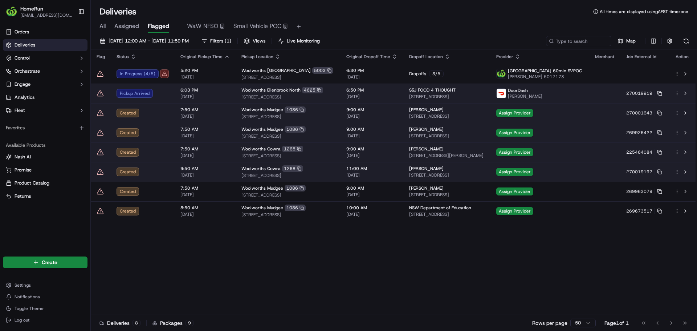
click at [100, 93] on icon at bounding box center [100, 93] width 7 height 7
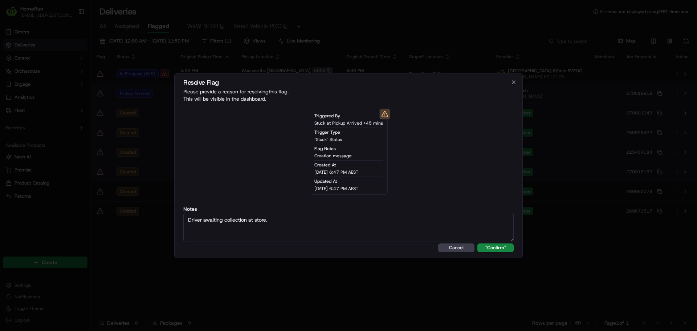
type textarea "Driver awaiting collection at store."
click at [477, 243] on button ""Confirm"" at bounding box center [495, 247] width 36 height 9
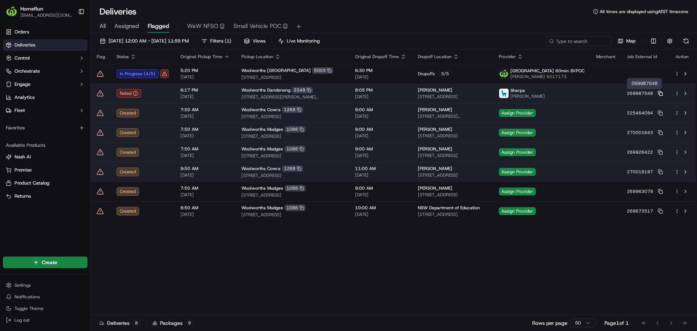
click at [659, 92] on icon at bounding box center [660, 93] width 5 height 5
click at [661, 93] on icon at bounding box center [660, 93] width 5 height 5
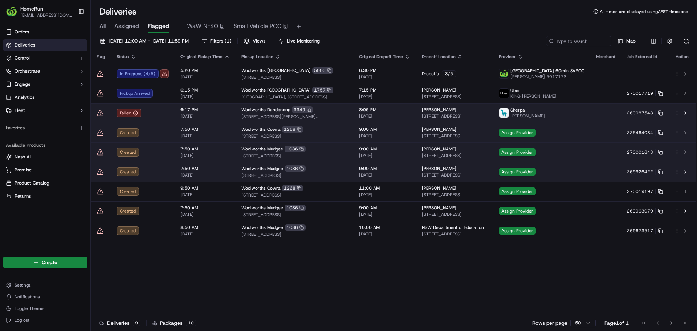
click at [101, 114] on icon at bounding box center [100, 112] width 7 height 7
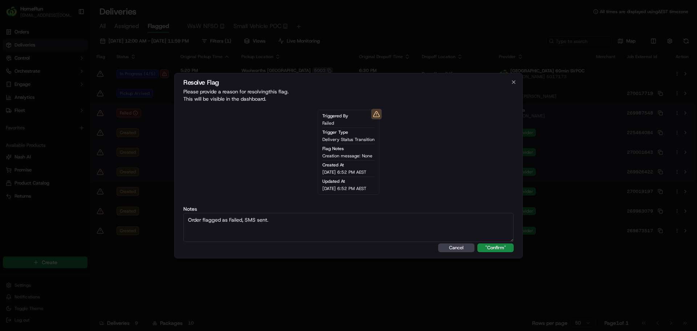
type textarea "Order flagged as Failed, SMS sent."
click at [477, 243] on button ""Confirm"" at bounding box center [495, 247] width 36 height 9
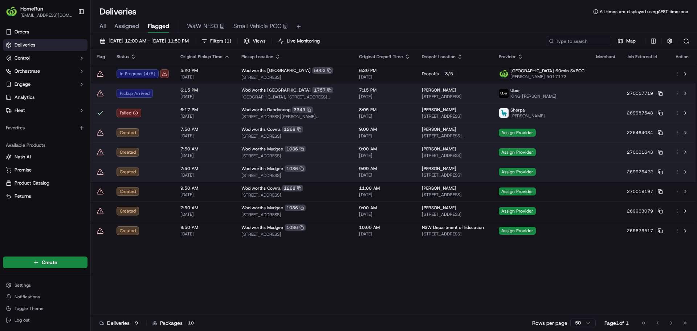
click at [99, 94] on icon at bounding box center [100, 93] width 7 height 7
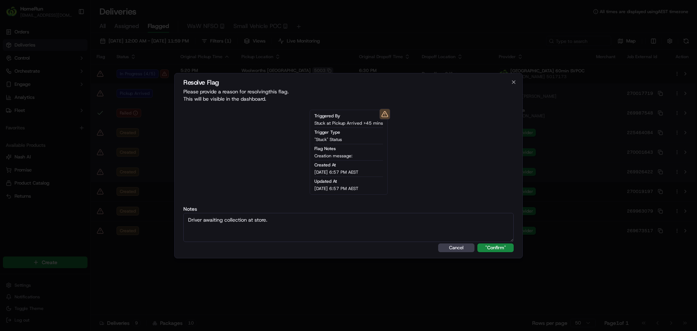
type textarea "Driver awaiting collection at store."
click at [477, 243] on button ""Confirm"" at bounding box center [495, 247] width 36 height 9
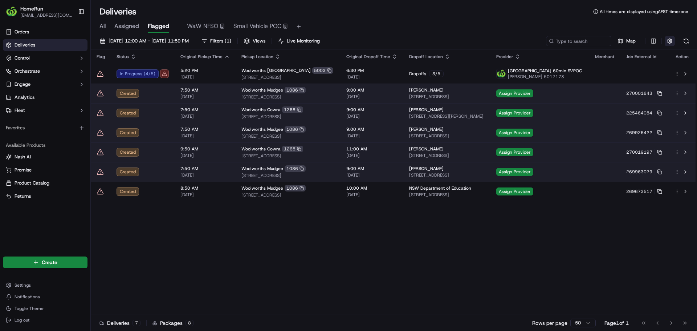
click at [668, 37] on button "button" at bounding box center [670, 41] width 10 height 10
click at [653, 25] on div "All Assigned Flagged WaW NFSO Small Vehicle POC" at bounding box center [394, 26] width 606 height 13
click at [687, 42] on button at bounding box center [686, 41] width 10 height 10
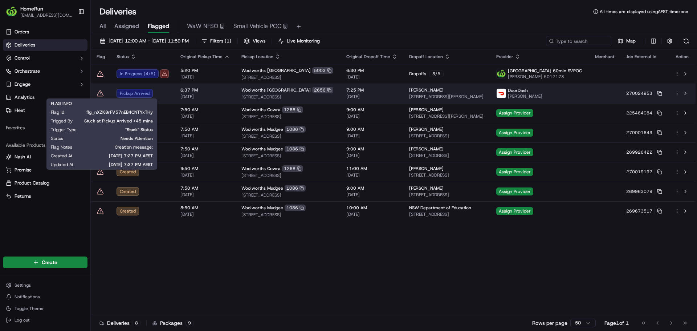
click at [100, 94] on icon at bounding box center [100, 93] width 0 height 1
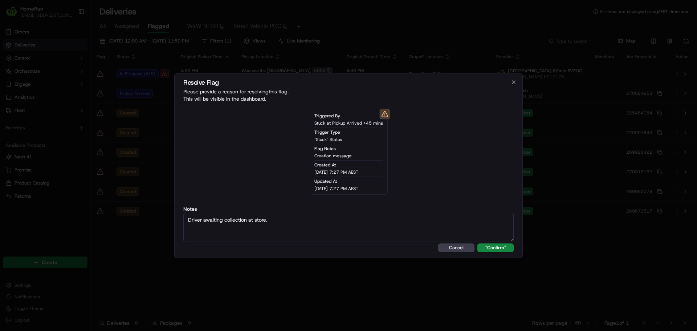
type textarea "Driver awaiting collection at store."
click at [477, 243] on button ""Confirm"" at bounding box center [495, 247] width 36 height 9
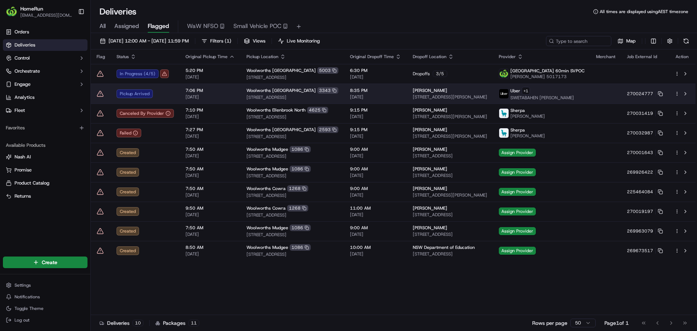
click at [100, 96] on icon at bounding box center [100, 93] width 6 height 5
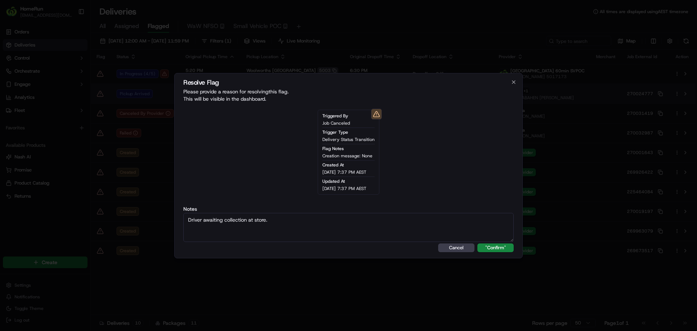
type textarea "Driver awaiting collection at store."
click at [477, 243] on button ""Confirm"" at bounding box center [495, 247] width 36 height 9
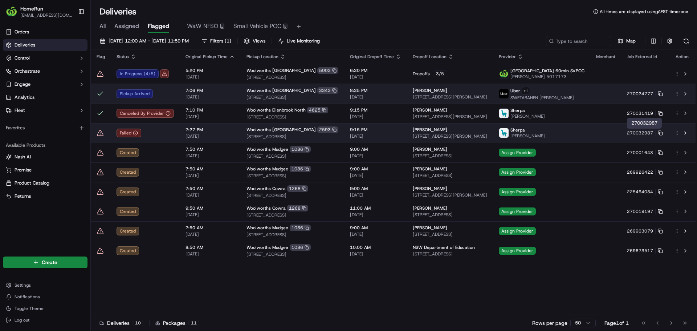
click at [656, 132] on button "270032987" at bounding box center [645, 133] width 36 height 6
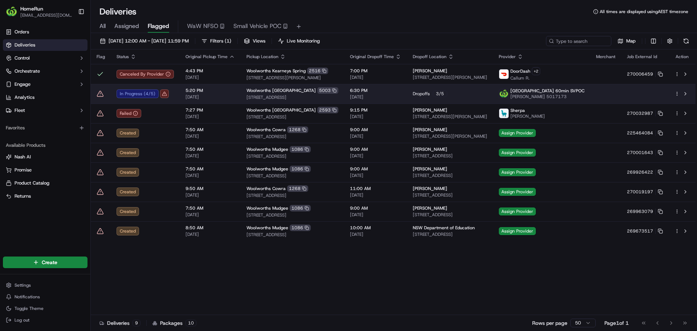
click at [659, 133] on icon at bounding box center [660, 132] width 5 height 5
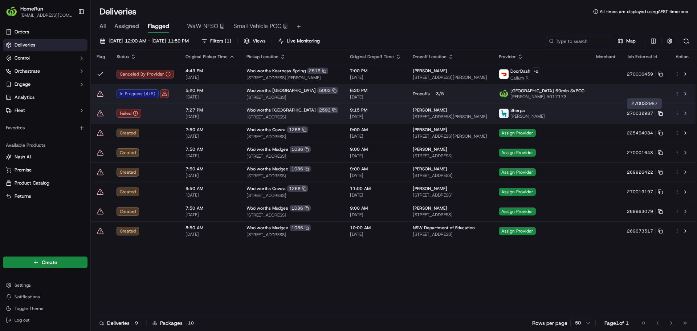
click at [661, 113] on rect at bounding box center [661, 114] width 3 height 3
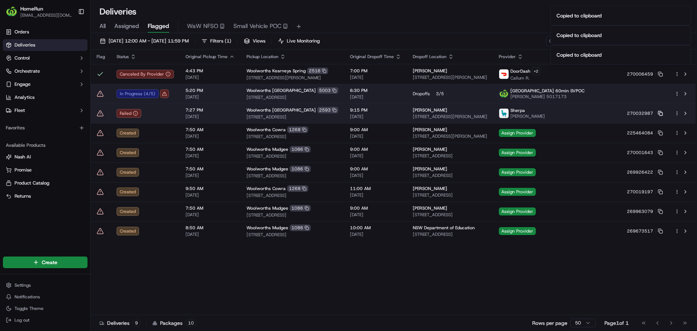
click at [661, 113] on rect at bounding box center [661, 114] width 3 height 3
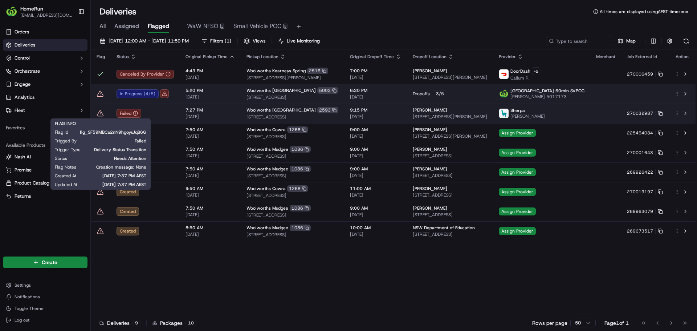
click at [97, 112] on icon at bounding box center [100, 113] width 7 height 7
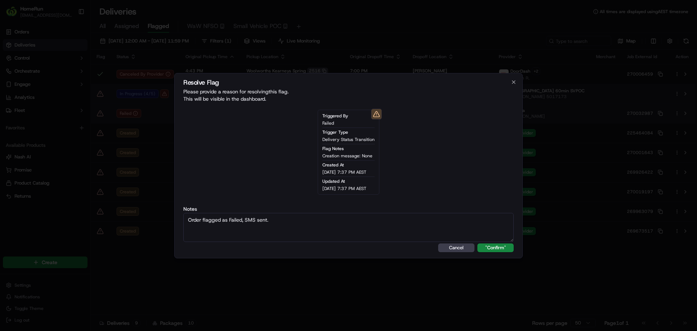
type textarea "Order flagged as Failed, SMS sent."
click at [477, 243] on button ""Confirm"" at bounding box center [495, 247] width 36 height 9
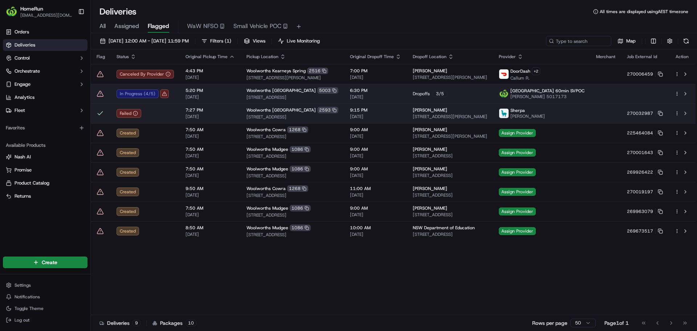
click at [134, 93] on div "In Progress ( 4 / 5 )" at bounding box center [145, 93] width 57 height 9
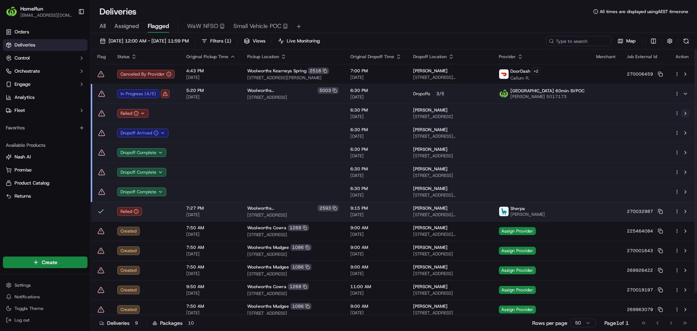
click at [685, 113] on button at bounding box center [685, 113] width 9 height 9
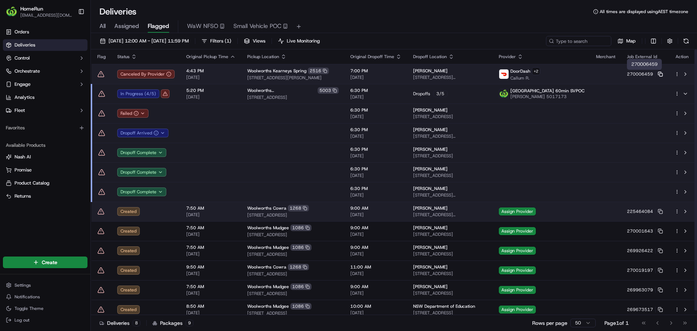
click at [661, 75] on icon at bounding box center [660, 74] width 5 height 5
click at [100, 74] on icon at bounding box center [100, 73] width 7 height 7
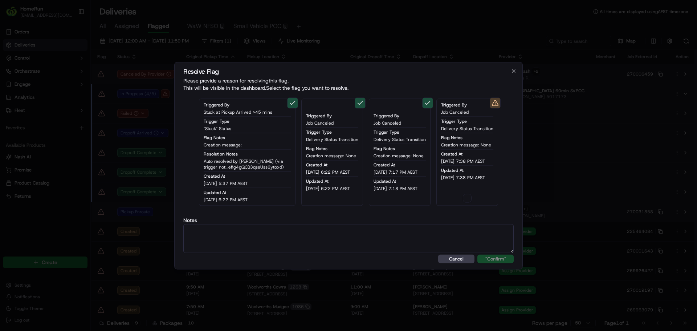
type button "on"
click at [365, 235] on textarea at bounding box center [348, 238] width 330 height 29
click at [470, 199] on button "on" at bounding box center [467, 197] width 9 height 9
click at [449, 237] on textarea at bounding box center [348, 238] width 330 height 29
paste textarea "Order flagged as canceled, SMS sent."
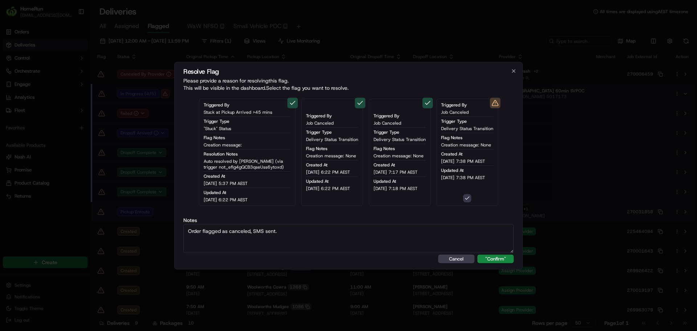
type textarea "Order flagged as canceled, SMS sent."
click at [477, 254] on button ""Confirm"" at bounding box center [495, 258] width 36 height 9
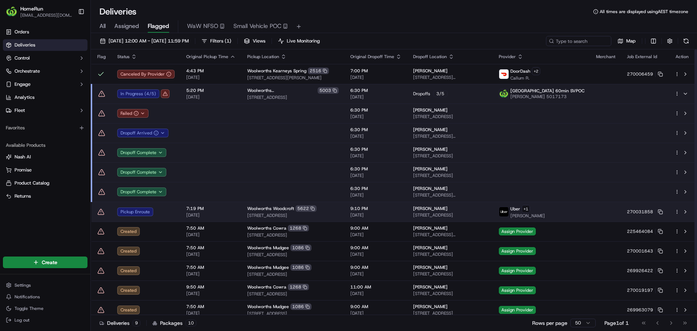
click at [677, 93] on html "HomeRun jdisibio1@woolworths.com.au Toggle Sidebar Orders Deliveries Control Or…" at bounding box center [348, 165] width 697 height 331
click at [649, 117] on span "Delivery Details" at bounding box center [645, 117] width 32 height 6
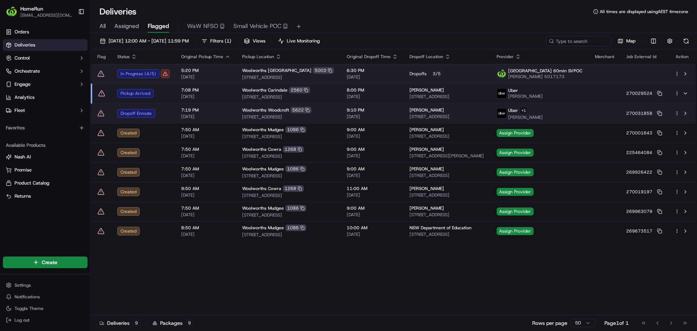
click at [101, 72] on icon at bounding box center [100, 73] width 7 height 7
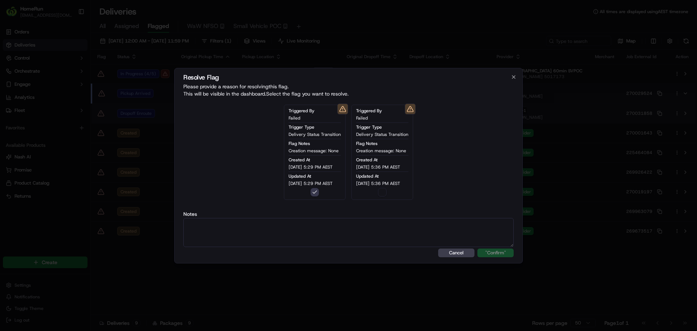
type button "on"
drag, startPoint x: 406, startPoint y: 230, endPoint x: 403, endPoint y: 227, distance: 4.9
click at [403, 227] on textarea at bounding box center [348, 232] width 330 height 29
paste textarea "Order RTS - SMS Sent."
type textarea "Order RTS - SMS Sent."
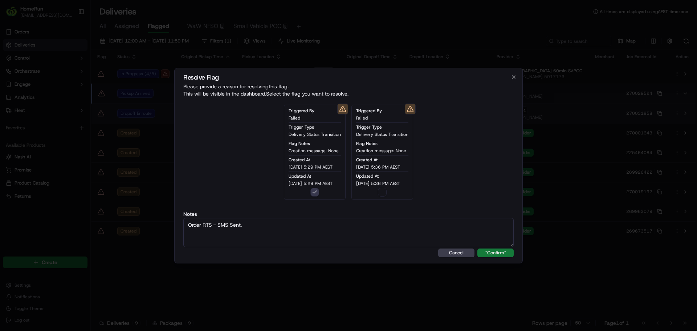
click at [481, 252] on button ""Confirm"" at bounding box center [495, 252] width 36 height 9
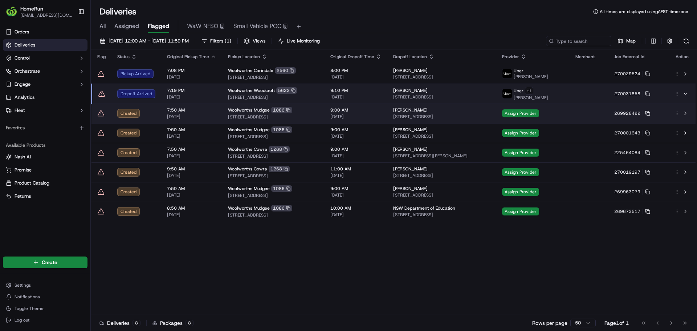
click at [100, 94] on icon at bounding box center [101, 93] width 7 height 7
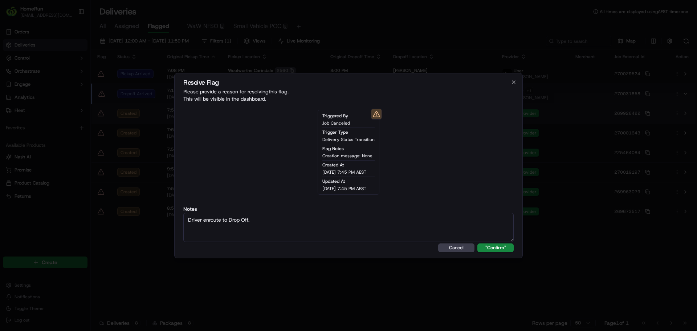
type textarea "Driver enroute to Drop Off."
click at [477, 243] on button ""Confirm"" at bounding box center [495, 247] width 36 height 9
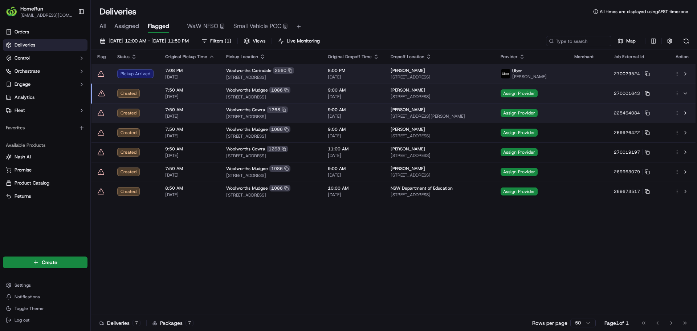
click at [99, 74] on icon at bounding box center [100, 73] width 7 height 7
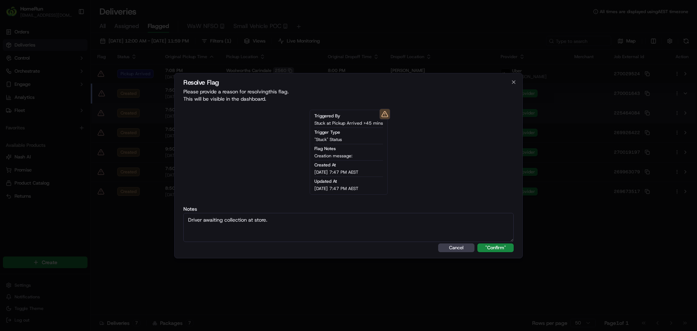
type textarea "Driver awaiting collection at store."
click at [477, 243] on button ""Confirm"" at bounding box center [495, 247] width 36 height 9
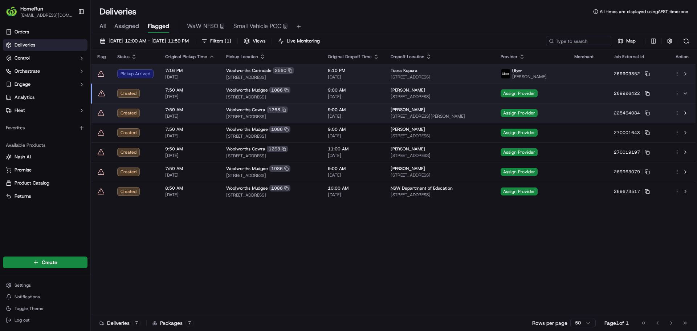
click at [101, 71] on icon at bounding box center [101, 73] width 6 height 5
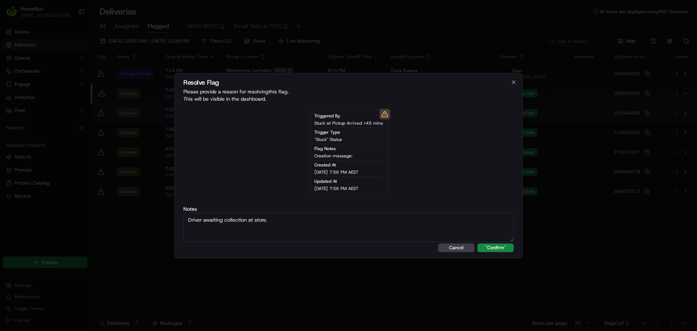
type textarea "Driver awaiting collection at store."
click at [498, 253] on div "Resolve Flag Please provide a reason for resolving this flag . This will be vis…" at bounding box center [348, 165] width 349 height 185
click at [498, 250] on button ""Confirm"" at bounding box center [495, 247] width 36 height 9
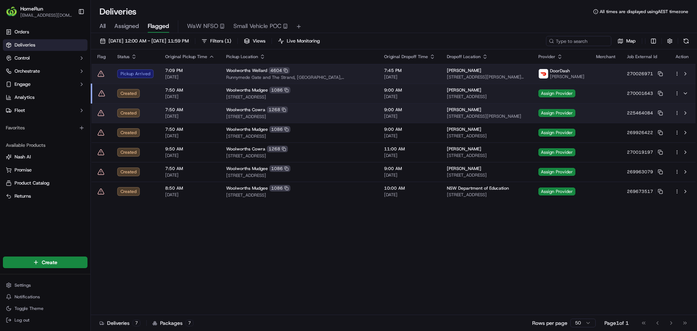
click at [103, 70] on icon at bounding box center [100, 73] width 7 height 7
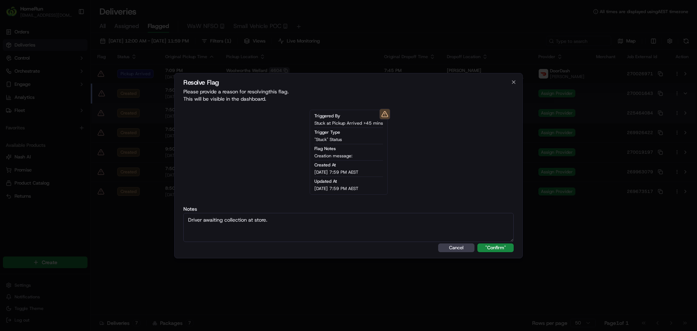
type textarea "Driver awaiting collection at store."
click at [477, 243] on button ""Confirm"" at bounding box center [495, 247] width 36 height 9
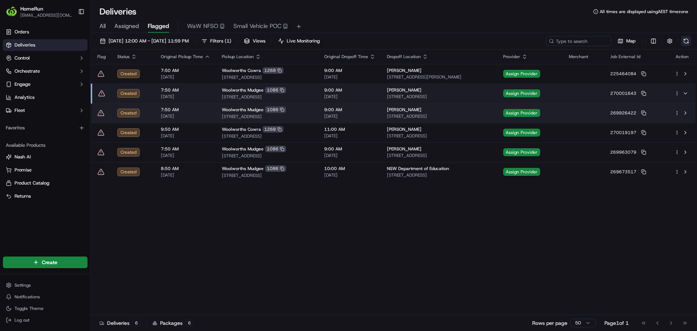
click at [686, 37] on button at bounding box center [686, 41] width 10 height 10
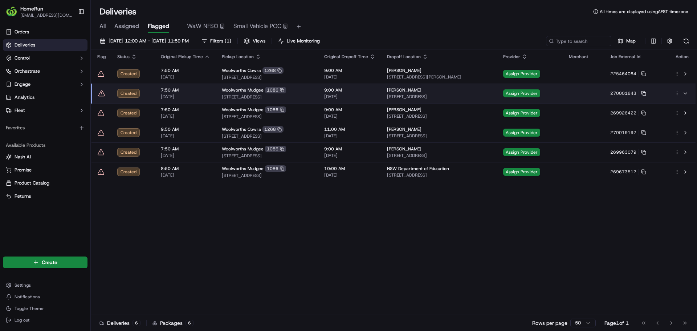
click at [224, 194] on div "Flag Status Original Pickup Time Pickup Location Original Dropoff Time Dropoff …" at bounding box center [393, 181] width 605 height 265
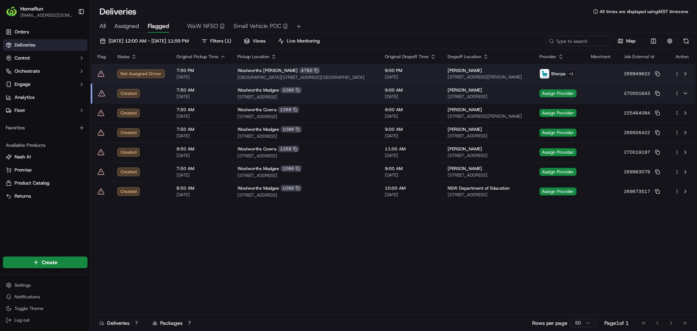
click at [101, 72] on icon at bounding box center [100, 73] width 7 height 7
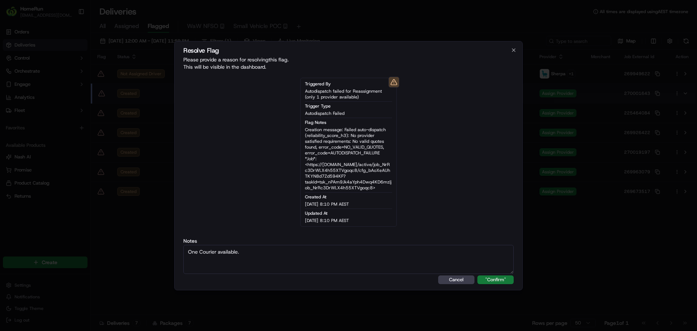
type textarea "One Courier available."
click at [506, 280] on button ""Confirm"" at bounding box center [495, 279] width 36 height 9
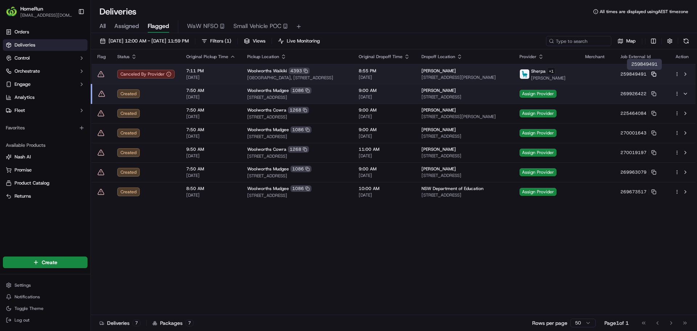
click at [656, 74] on rect at bounding box center [654, 74] width 3 height 3
click at [99, 74] on icon at bounding box center [100, 73] width 7 height 7
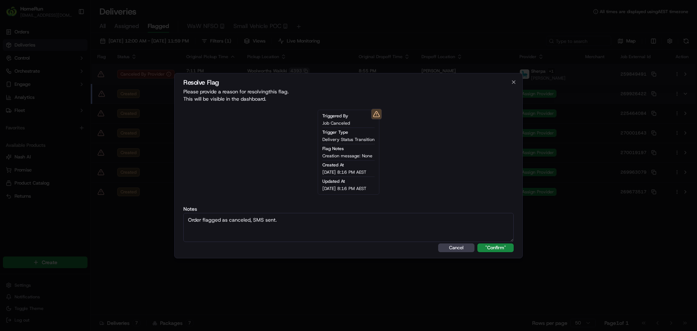
type textarea "Order flagged as canceled, SMS sent."
click at [477, 243] on button ""Confirm"" at bounding box center [495, 247] width 36 height 9
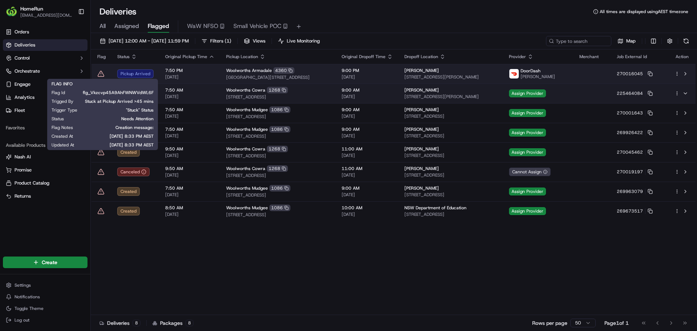
click at [99, 74] on icon at bounding box center [101, 73] width 6 height 5
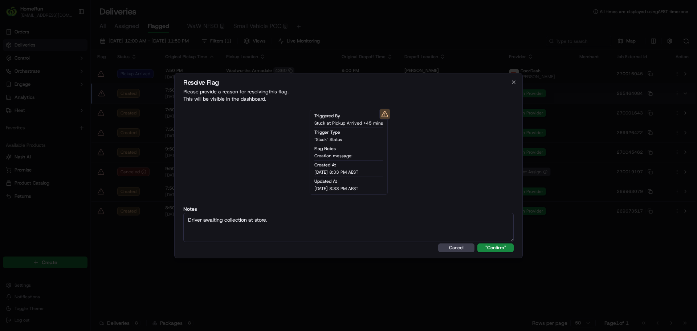
type textarea "Driver awaiting collection at store."
click at [477, 243] on button ""Confirm"" at bounding box center [495, 247] width 36 height 9
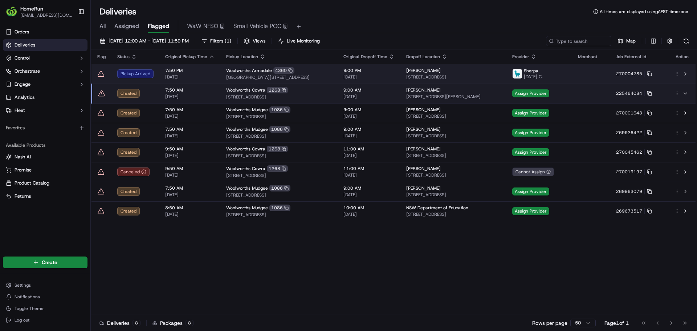
click at [100, 72] on icon at bounding box center [100, 73] width 7 height 7
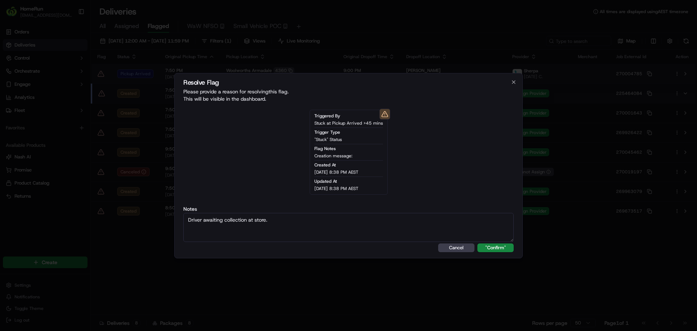
type textarea "Driver awaiting collection at store."
click at [477, 243] on button ""Confirm"" at bounding box center [495, 247] width 36 height 9
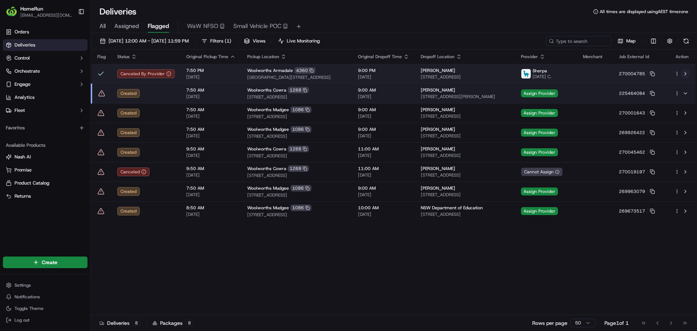
click at [684, 73] on button at bounding box center [685, 73] width 9 height 9
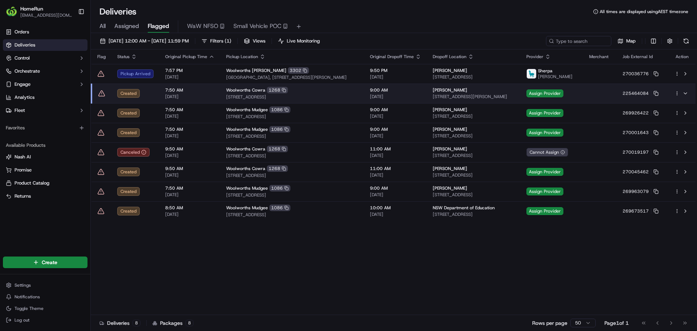
click at [102, 72] on icon at bounding box center [100, 73] width 7 height 7
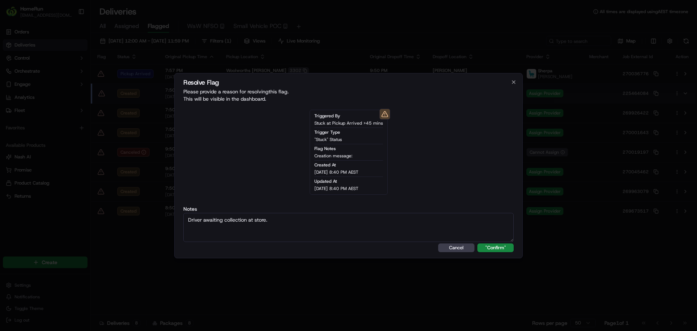
type textarea "Driver awaiting collection at store."
click at [477, 243] on button ""Confirm"" at bounding box center [495, 247] width 36 height 9
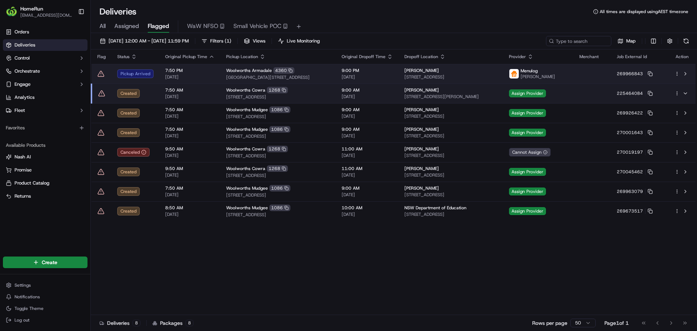
click at [100, 74] on icon at bounding box center [100, 73] width 7 height 7
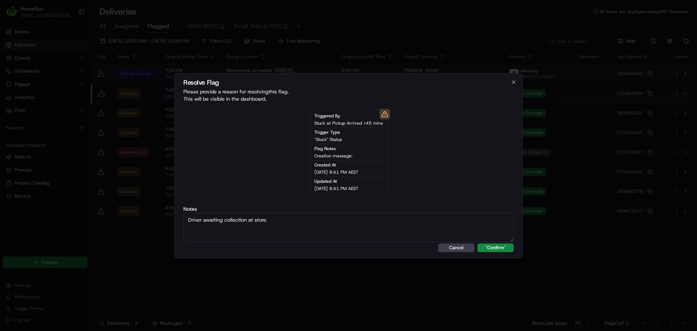
type textarea "Driver awaiting collection at store."
click at [477, 243] on button ""Confirm"" at bounding box center [495, 247] width 36 height 9
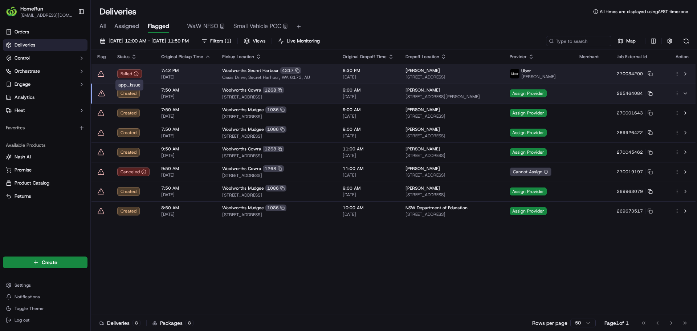
click at [208, 75] on span "[DATE]" at bounding box center [185, 77] width 49 height 6
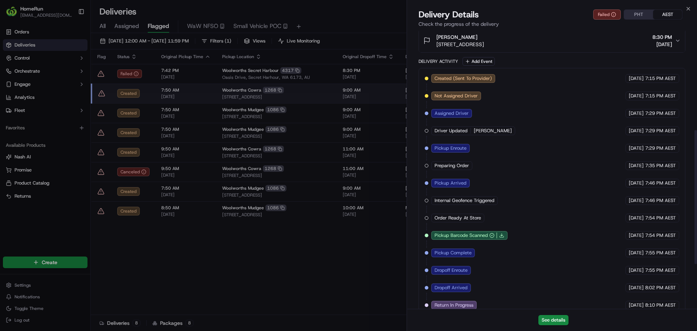
scroll to position [298, 0]
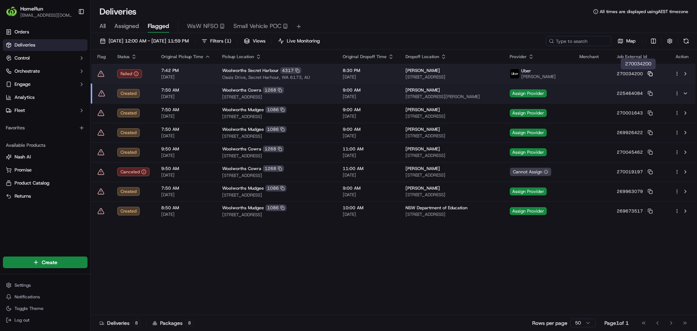
click at [653, 73] on icon at bounding box center [650, 73] width 5 height 5
click at [651, 74] on icon at bounding box center [649, 73] width 3 height 3
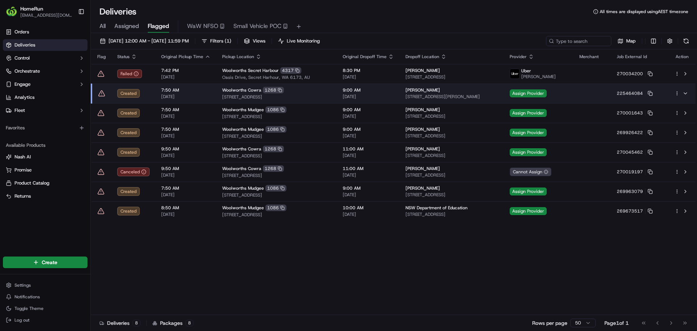
click at [100, 74] on icon at bounding box center [100, 73] width 7 height 7
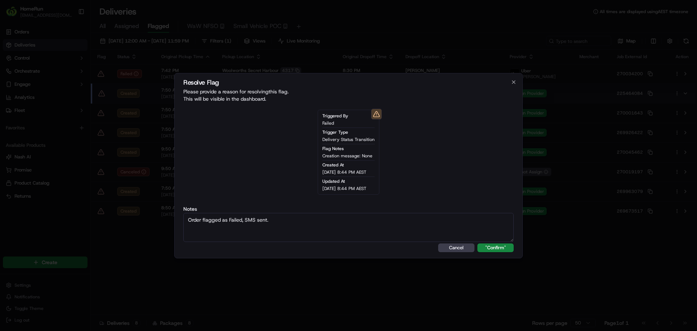
type textarea "Order flagged as Failed, SMS sent."
click at [477, 243] on button ""Confirm"" at bounding box center [495, 247] width 36 height 9
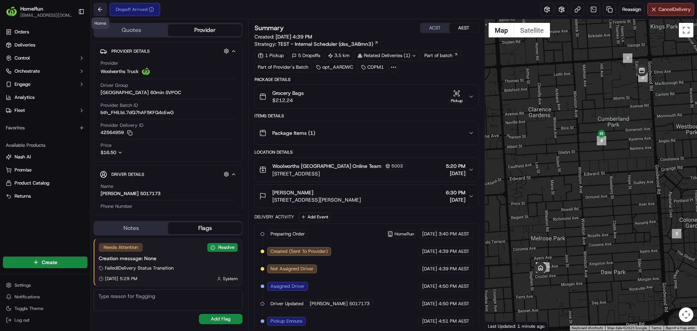
click at [94, 11] on button at bounding box center [100, 9] width 13 height 13
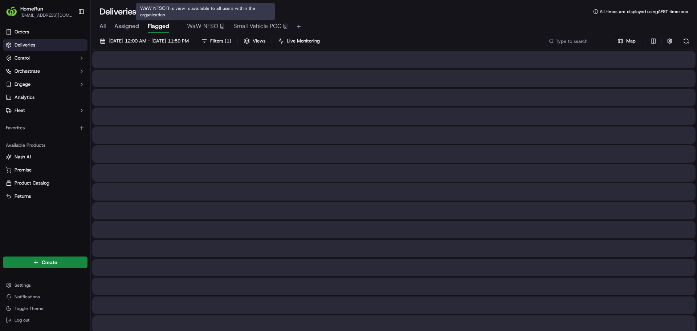
click at [165, 25] on span "Flagged" at bounding box center [158, 26] width 21 height 9
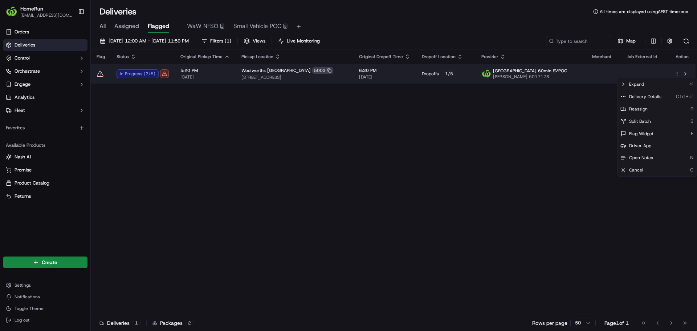
click at [677, 74] on html "HomeRun jdisibio1@woolworths.com.au Toggle Sidebar Orders Deliveries Control Or…" at bounding box center [348, 165] width 697 height 331
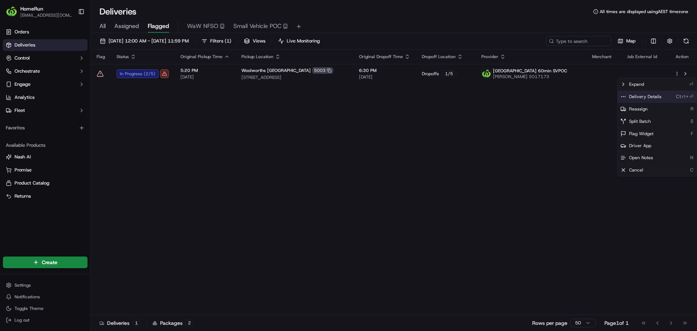
click at [643, 96] on span "Delivery Details" at bounding box center [645, 97] width 32 height 6
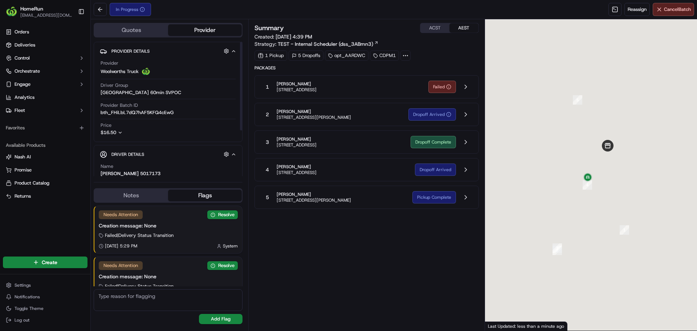
scroll to position [18, 0]
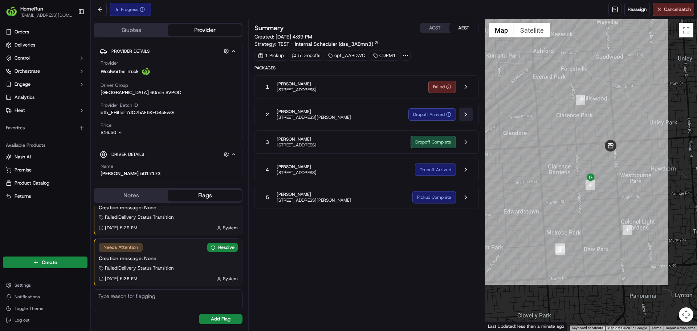
click at [467, 112] on button at bounding box center [466, 114] width 14 height 14
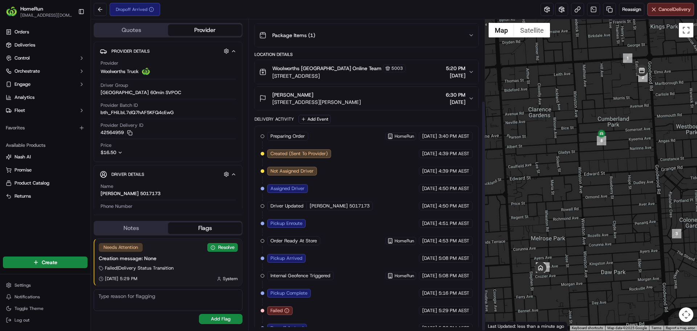
scroll to position [109, 0]
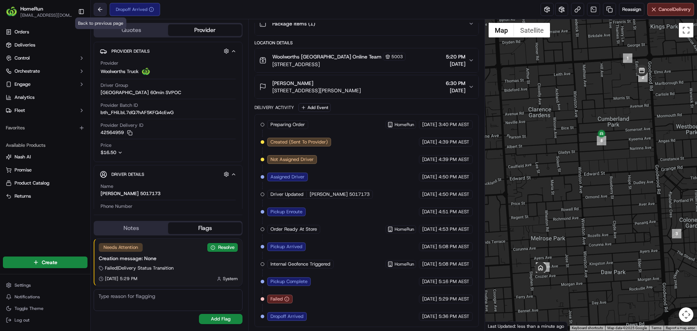
click at [96, 8] on button at bounding box center [100, 9] width 13 height 13
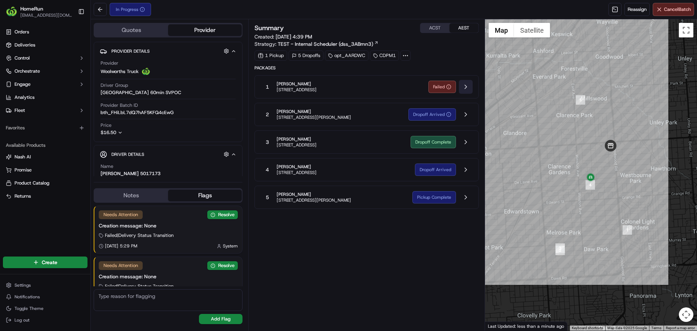
click at [463, 87] on button at bounding box center [466, 87] width 14 height 14
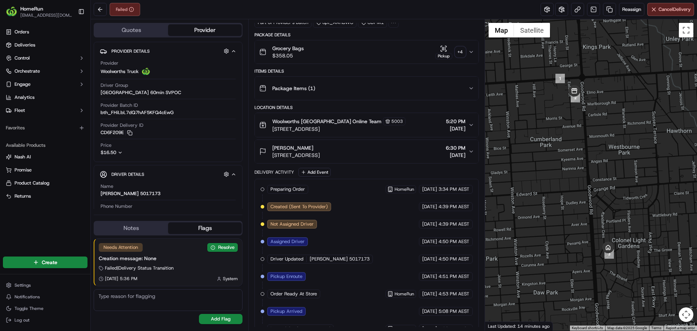
scroll to position [127, 0]
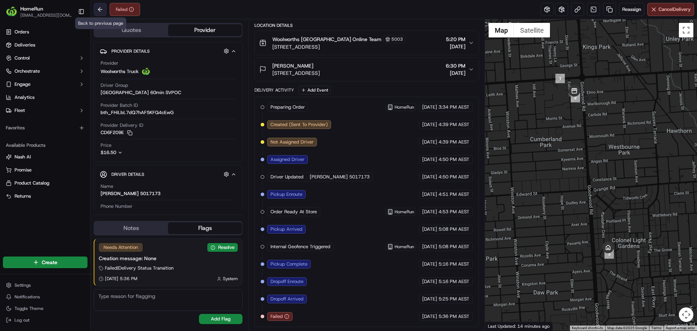
click at [99, 10] on button at bounding box center [100, 9] width 13 height 13
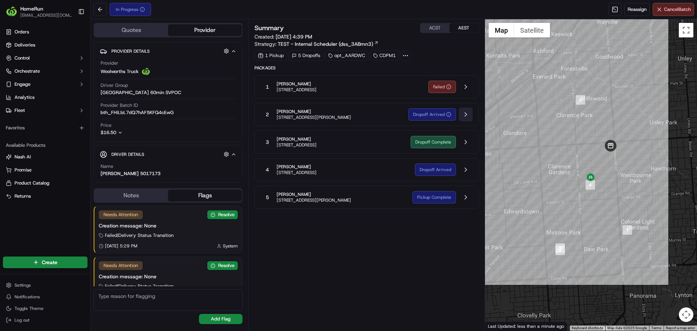
click at [465, 115] on button at bounding box center [466, 114] width 14 height 14
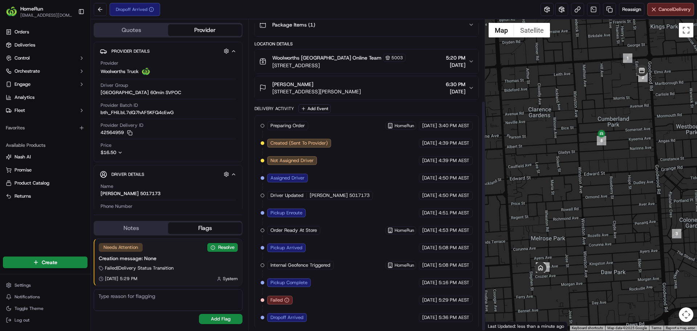
scroll to position [109, 0]
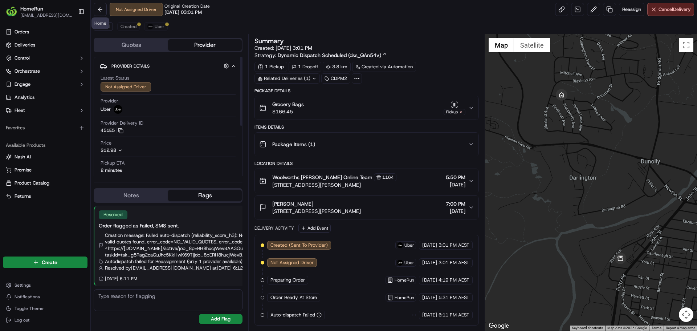
click at [143, 43] on button "Quotes" at bounding box center [131, 45] width 74 height 12
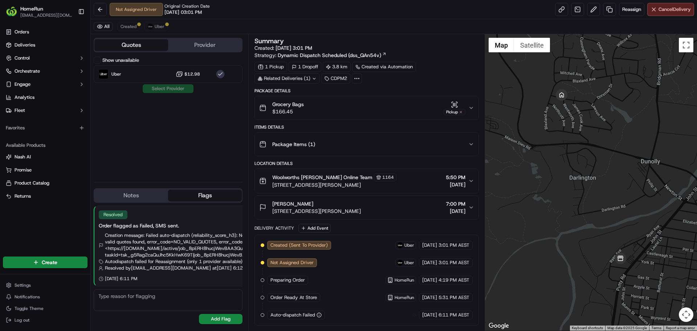
click at [174, 295] on textarea at bounding box center [168, 300] width 149 height 22
paste textarea "One Courier available."
type textarea "One Courier available."
click at [203, 315] on button "Add Flag" at bounding box center [221, 319] width 44 height 10
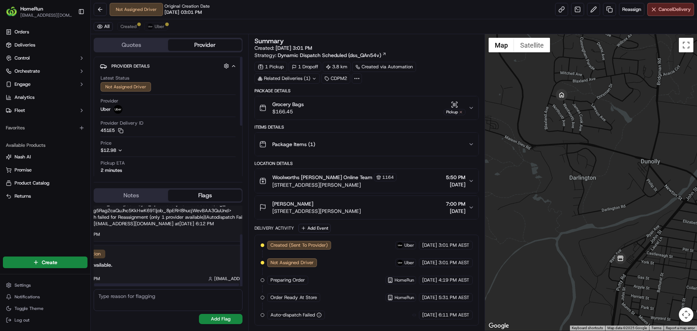
scroll to position [44, 90]
drag, startPoint x: 127, startPoint y: 252, endPoint x: 205, endPoint y: 248, distance: 78.1
click at [219, 253] on button "Resolve" at bounding box center [222, 254] width 30 height 9
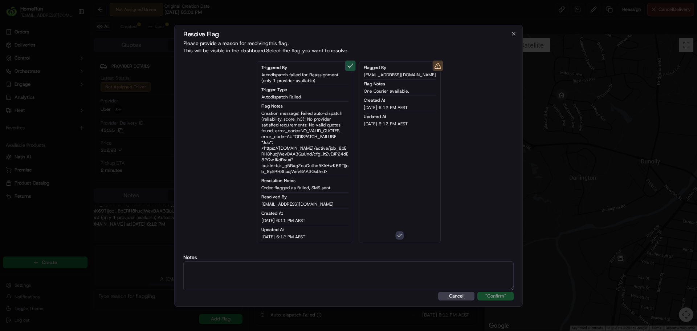
type button "on"
drag, startPoint x: 295, startPoint y: 265, endPoint x: 312, endPoint y: 265, distance: 17.1
click at [298, 265] on textarea at bounding box center [348, 275] width 330 height 29
paste textarea "One Courier available."
type textarea "One Courier available."
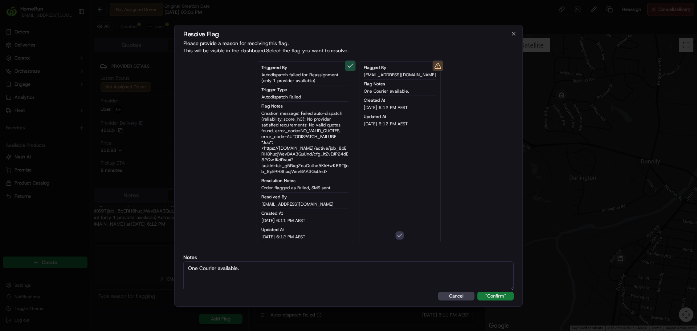
click at [507, 293] on button ""Confirm"" at bounding box center [495, 296] width 36 height 9
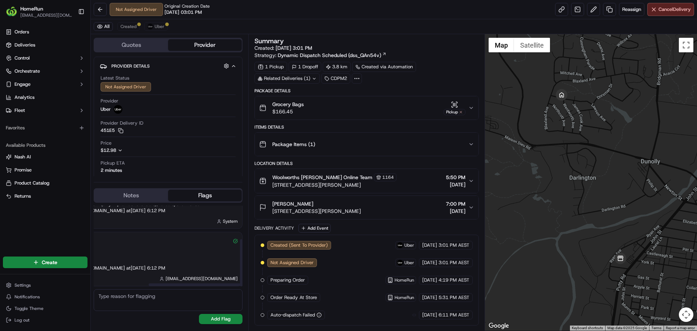
scroll to position [57, 86]
drag, startPoint x: 139, startPoint y: 249, endPoint x: 136, endPoint y: 247, distance: 3.9
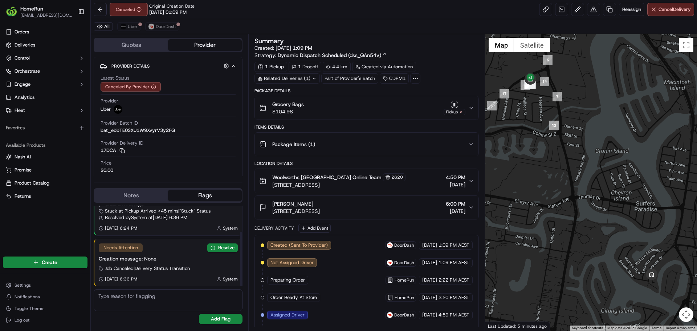
scroll to position [38, 0]
click at [223, 247] on button "Resolve" at bounding box center [222, 247] width 30 height 9
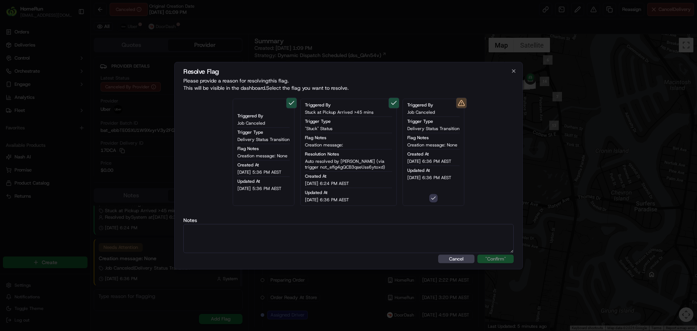
type button "on"
click at [241, 239] on textarea at bounding box center [348, 238] width 330 height 29
paste textarea "Order flagged as canceled, SMS sent."
type textarea "Order flagged as canceled, SMS sent."
click at [477, 254] on button ""Confirm"" at bounding box center [495, 258] width 36 height 9
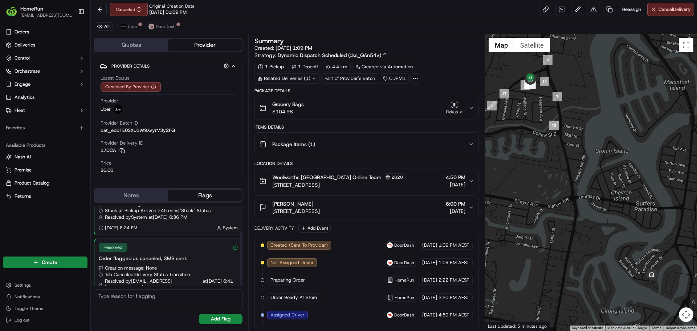
scroll to position [58, 0]
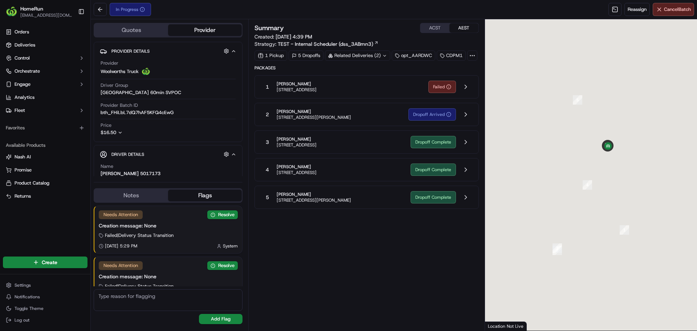
scroll to position [18, 0]
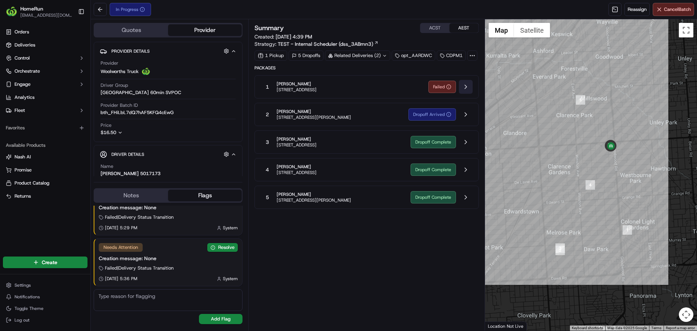
click at [470, 87] on button at bounding box center [466, 87] width 14 height 14
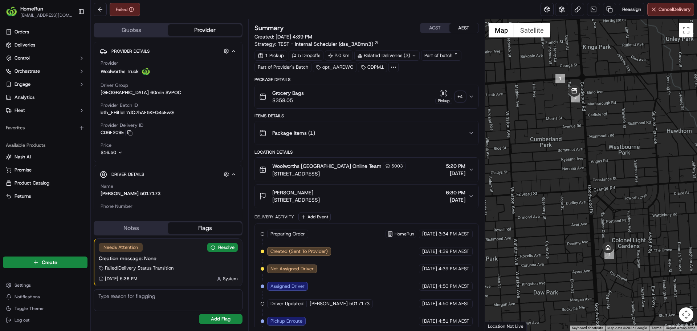
click at [469, 135] on icon "button" at bounding box center [471, 133] width 6 height 6
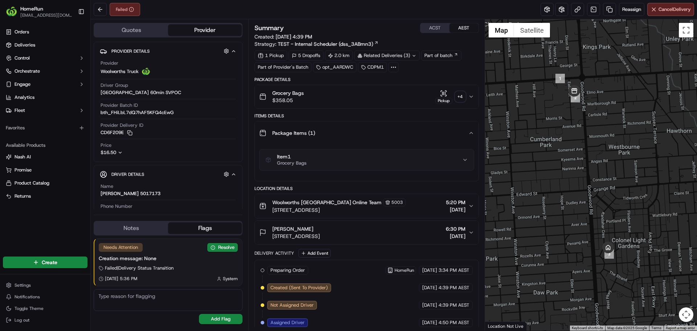
click at [469, 135] on icon "button" at bounding box center [471, 133] width 6 height 6
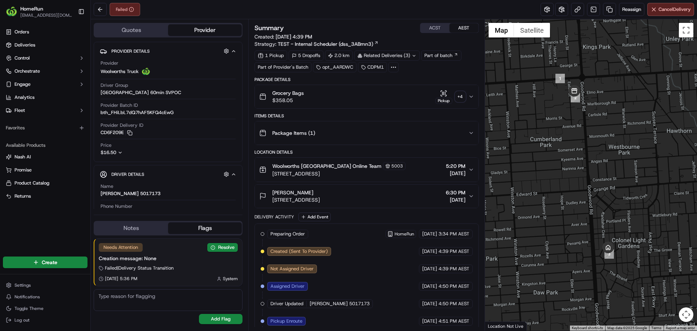
click at [468, 195] on icon "button" at bounding box center [471, 196] width 6 height 6
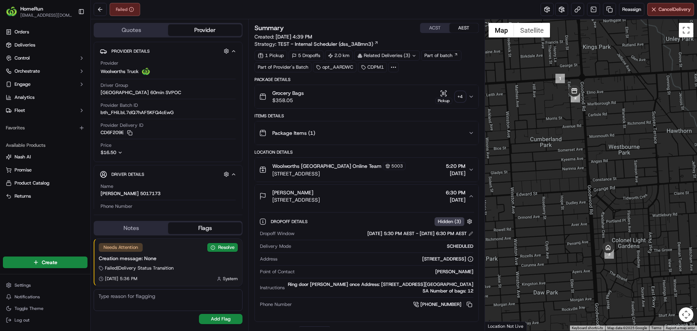
drag, startPoint x: 474, startPoint y: 195, endPoint x: 471, endPoint y: 182, distance: 14.1
click at [474, 195] on icon "button" at bounding box center [471, 196] width 6 height 6
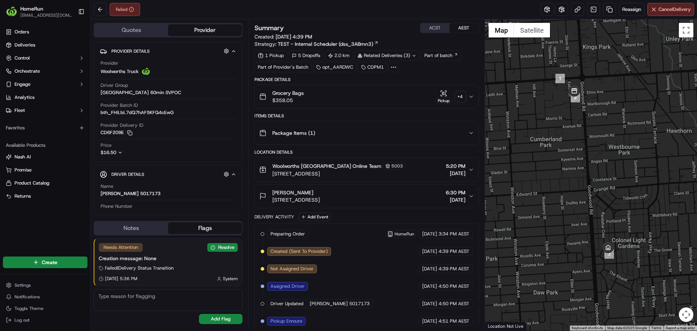
click at [470, 169] on button "Woolworths Cumberland Park Online Team 5003 366 Goodwood Road, Cumberland Park,…" at bounding box center [366, 170] width 223 height 24
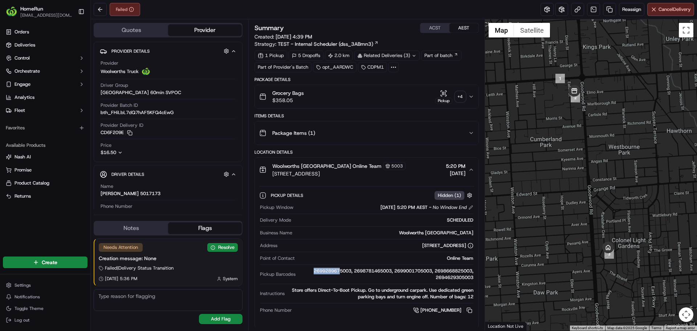
drag, startPoint x: 302, startPoint y: 270, endPoint x: 333, endPoint y: 270, distance: 30.5
click at [333, 270] on div "2699289675003, 2698781465003, 2699001705003, 2698668825003, 2694629305003" at bounding box center [385, 274] width 175 height 13
copy div "269928967"
drag, startPoint x: 136, startPoint y: 259, endPoint x: 183, endPoint y: 254, distance: 47.1
click at [223, 243] on button "Resolve" at bounding box center [222, 247] width 30 height 9
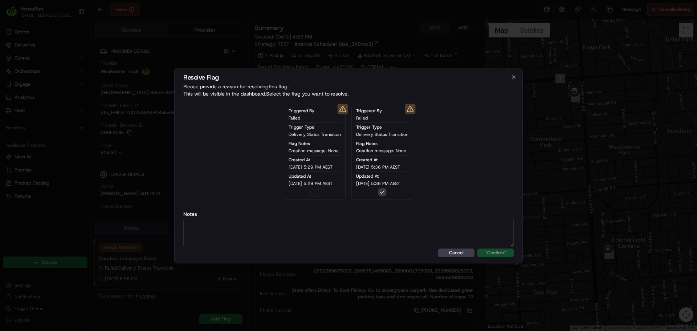
click at [337, 217] on div "Notes" at bounding box center [348, 229] width 330 height 36
click at [334, 228] on textarea at bounding box center [348, 232] width 330 height 29
paste textarea "Order RTS - SMS Sent."
type textarea "Order RTS - SMS Sent."
click at [502, 249] on button ""Confirm"" at bounding box center [495, 252] width 36 height 9
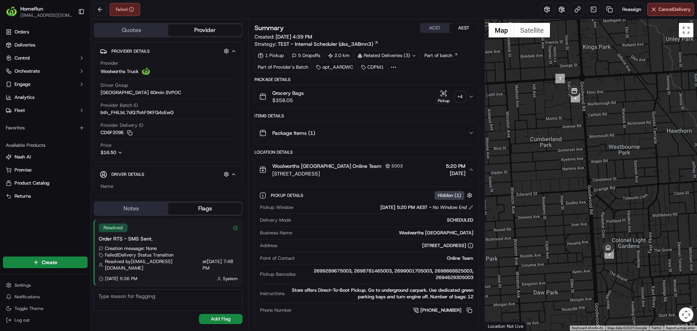
drag, startPoint x: 226, startPoint y: 245, endPoint x: 231, endPoint y: 239, distance: 8.0
click at [89, 10] on div "HomeRun jdisibio1@woolworths.com.au Toggle Sidebar" at bounding box center [45, 11] width 90 height 23
click at [101, 10] on button at bounding box center [100, 9] width 13 height 13
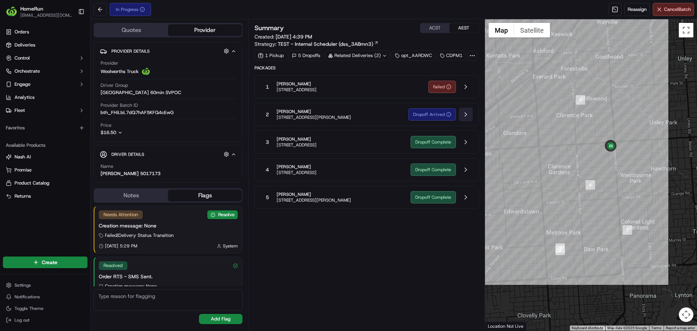
click at [464, 113] on button at bounding box center [466, 114] width 14 height 14
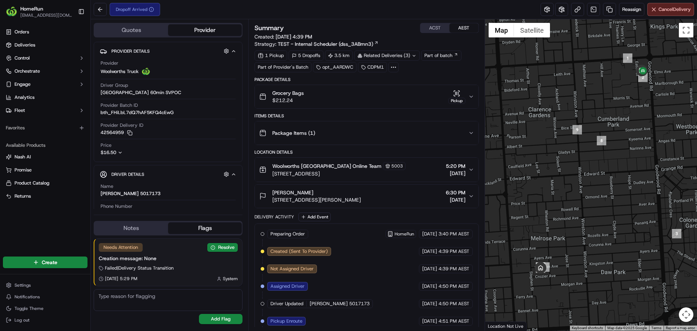
click at [471, 193] on icon "button" at bounding box center [471, 196] width 6 height 6
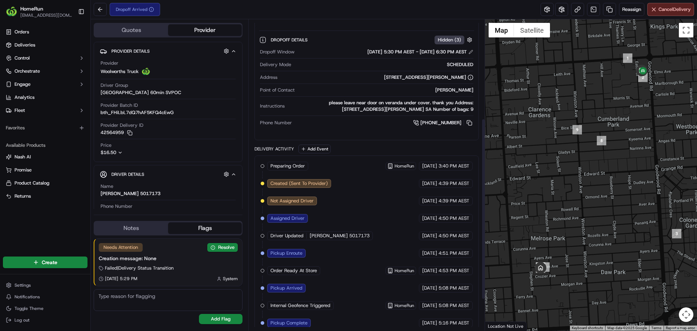
scroll to position [73, 0]
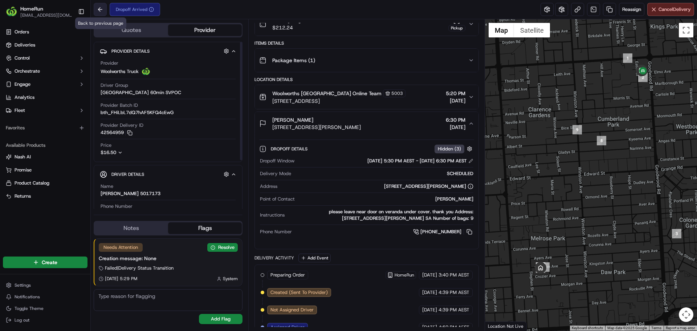
click at [96, 8] on button at bounding box center [100, 9] width 13 height 13
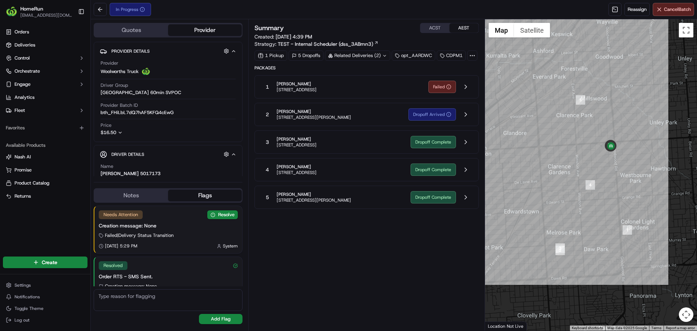
click at [402, 118] on div "2 Erin Papps 152 Crozier Ave, Melrose Park, SA 5039, AU" at bounding box center [332, 114] width 142 height 13
click at [463, 110] on button at bounding box center [466, 114] width 14 height 14
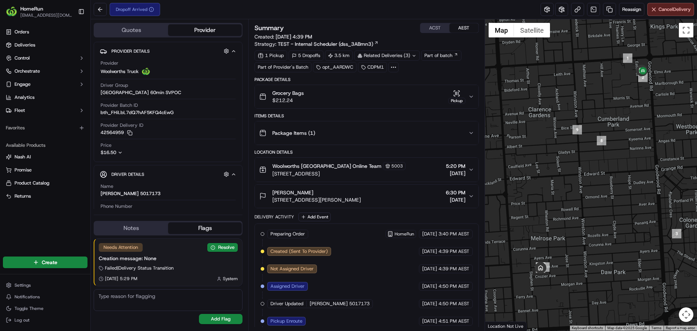
click at [402, 139] on div "Package Items ( 1 )" at bounding box center [363, 133] width 209 height 15
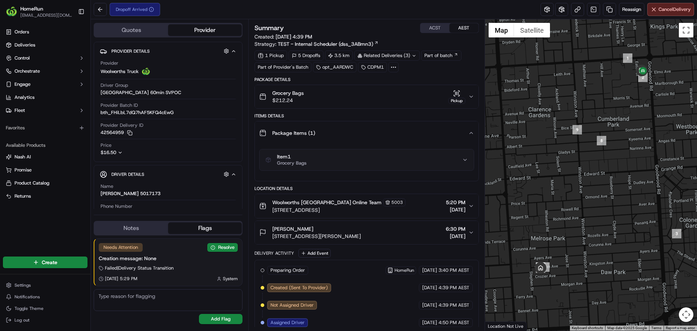
click at [403, 184] on div "Package Details Grocery Bags $212.24 Pickup Items Details Package Items ( 1 ) I…" at bounding box center [366, 275] width 224 height 396
click at [470, 205] on icon "button" at bounding box center [471, 206] width 6 height 6
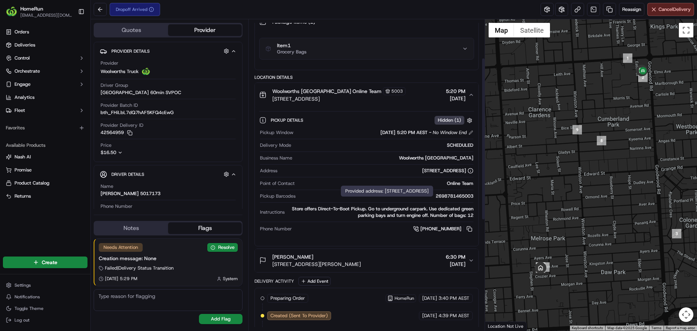
scroll to position [73, 0]
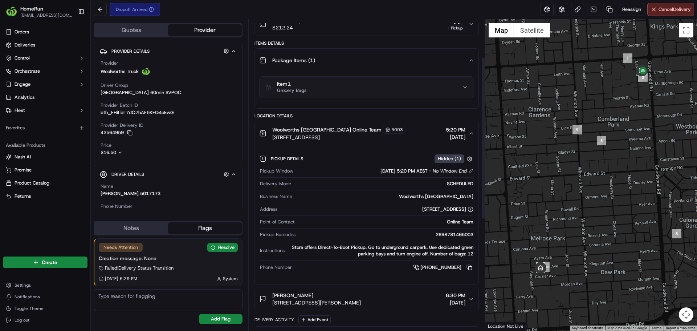
click at [466, 82] on button "Item 1 Grocery Bags" at bounding box center [367, 87] width 214 height 21
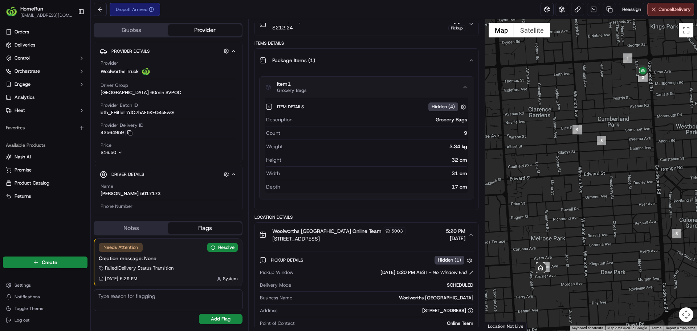
click at [470, 58] on icon "button" at bounding box center [471, 60] width 6 height 6
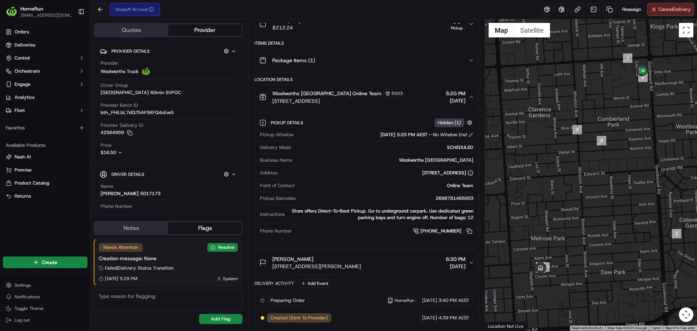
click at [471, 261] on icon "button" at bounding box center [471, 263] width 6 height 6
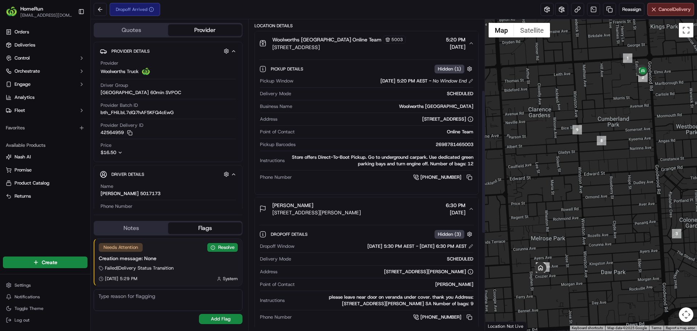
scroll to position [182, 0]
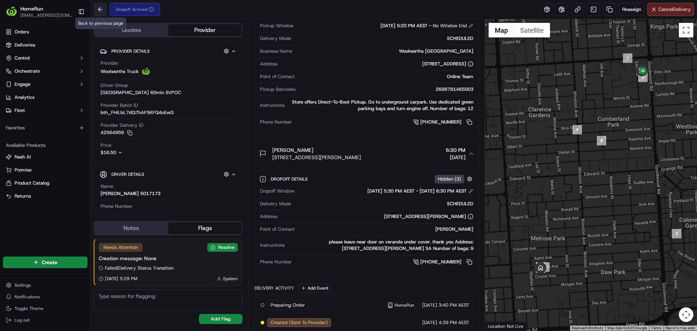
click at [97, 10] on button at bounding box center [100, 9] width 13 height 13
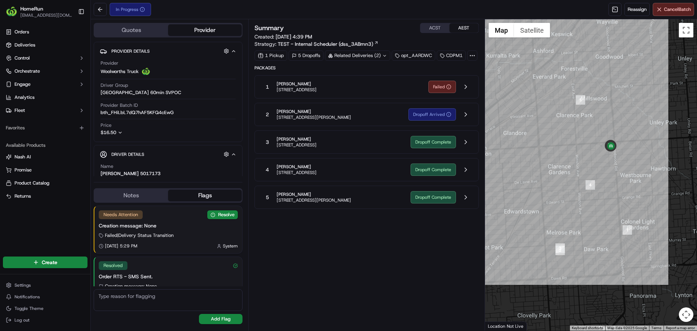
click at [360, 56] on div "Related Deliveries (2)" at bounding box center [357, 55] width 65 height 10
click at [359, 53] on div "Related Deliveries (2)" at bounding box center [357, 55] width 65 height 10
click at [469, 87] on button at bounding box center [466, 87] width 14 height 14
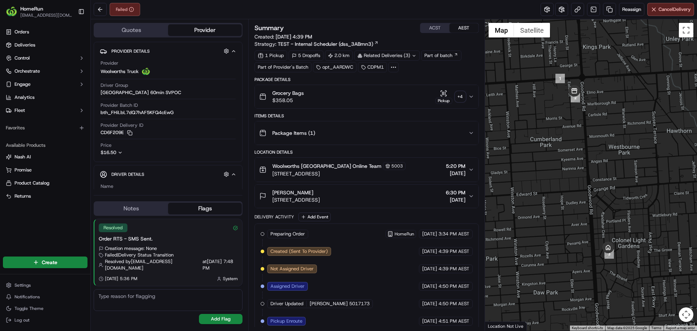
click at [470, 171] on icon "button" at bounding box center [471, 170] width 6 height 6
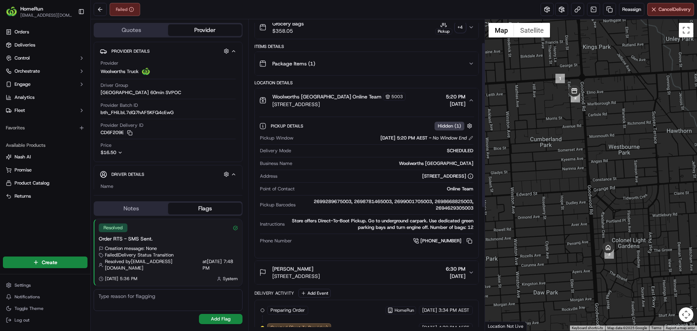
scroll to position [109, 0]
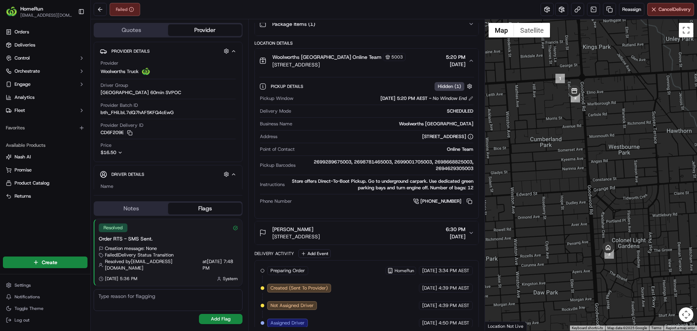
click at [345, 160] on div "2699289675003, 2698781465003, 2699001705003, 2698668825003, 2694629305003" at bounding box center [385, 165] width 175 height 13
copy div "269878146"
drag, startPoint x: 347, startPoint y: 162, endPoint x: 376, endPoint y: 163, distance: 29.1
click at [376, 163] on div "2699289675003, 2698781465003, 2699001705003, 2698668825003, 2694629305003" at bounding box center [385, 165] width 175 height 13
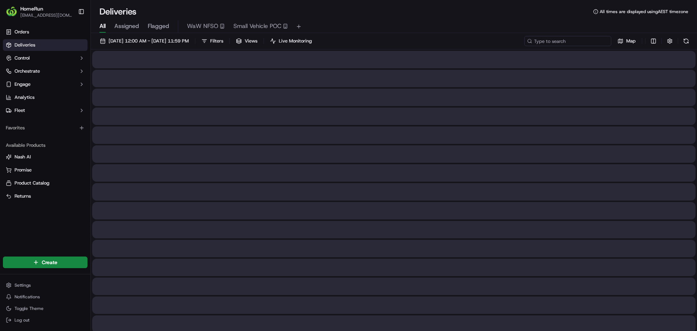
click at [576, 41] on input at bounding box center [567, 41] width 87 height 10
paste input "269928967"
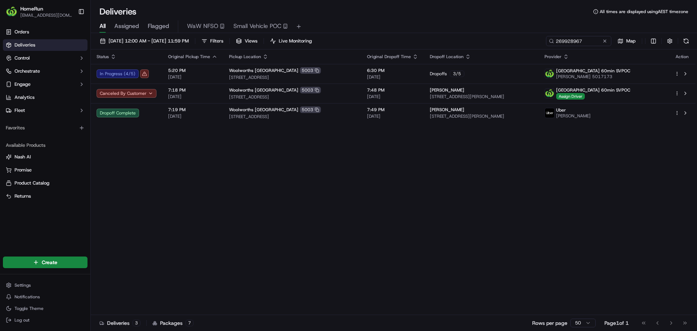
click at [500, 148] on div "Status Original Pickup Time Pickup Location Original Dropoff Time Dropoff Locat…" at bounding box center [393, 181] width 605 height 265
click at [585, 35] on div "[DATE] 12:00 AM - [DATE] 11:59 PM Filters Views Live Monitoring 269928967 Map S…" at bounding box center [394, 182] width 606 height 299
click at [578, 44] on input "269928967" at bounding box center [567, 41] width 87 height 10
paste input "878146"
type input "269878146"
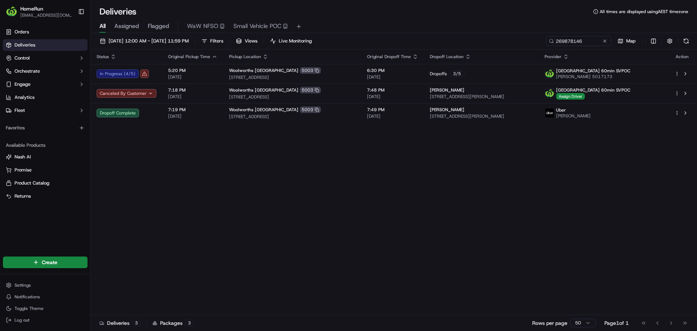
click at [251, 191] on div "Status Original Pickup Time Pickup Location Original Dropoff Time Dropoff Locat…" at bounding box center [393, 181] width 605 height 265
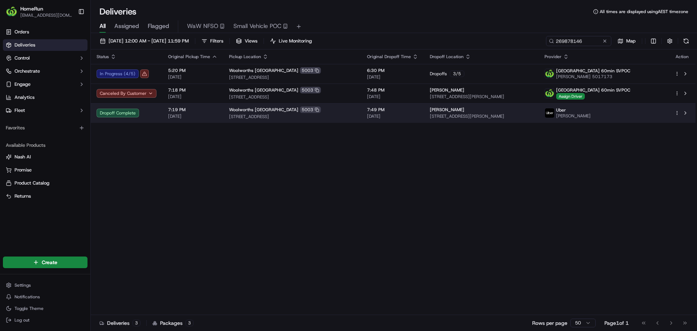
click at [215, 114] on td "7:19 PM [DATE]" at bounding box center [192, 113] width 61 height 20
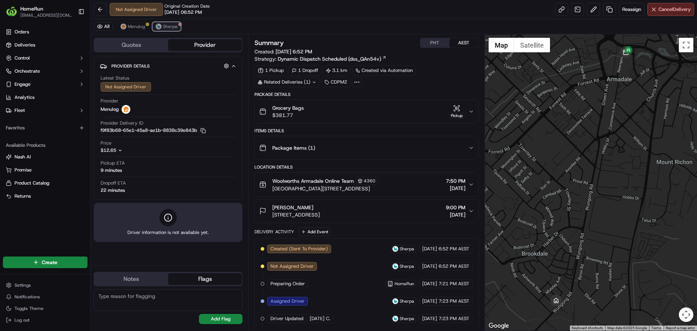
click at [153, 26] on button "Sherpa" at bounding box center [166, 26] width 28 height 9
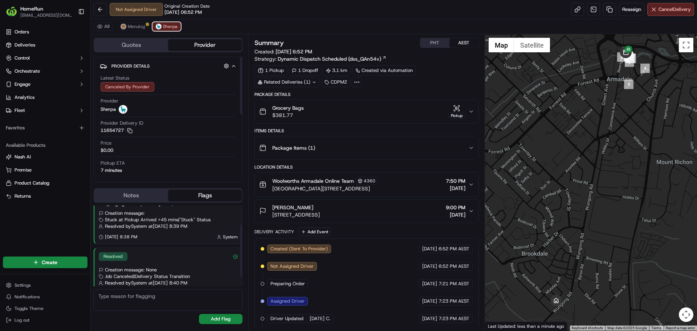
scroll to position [44, 0]
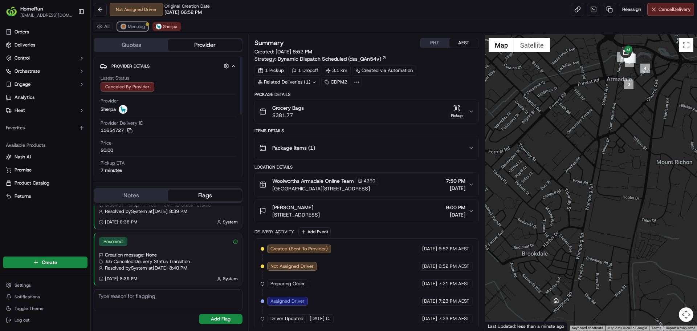
click at [131, 30] on button "Menulog" at bounding box center [132, 26] width 31 height 9
